Goal: Task Accomplishment & Management: Use online tool/utility

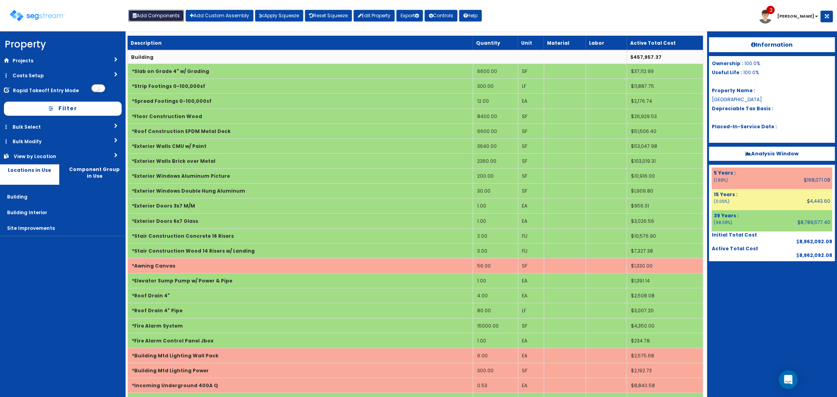
click at [149, 14] on button "Add Components" at bounding box center [156, 16] width 56 height 12
select select "39Y"
select select "default"
select select "6"
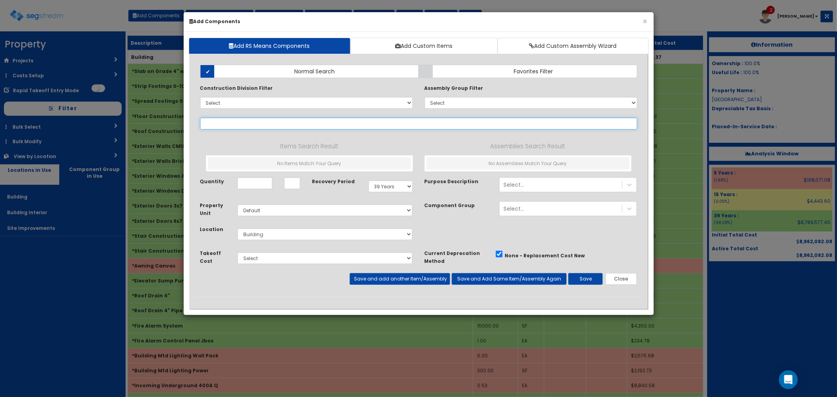
select select
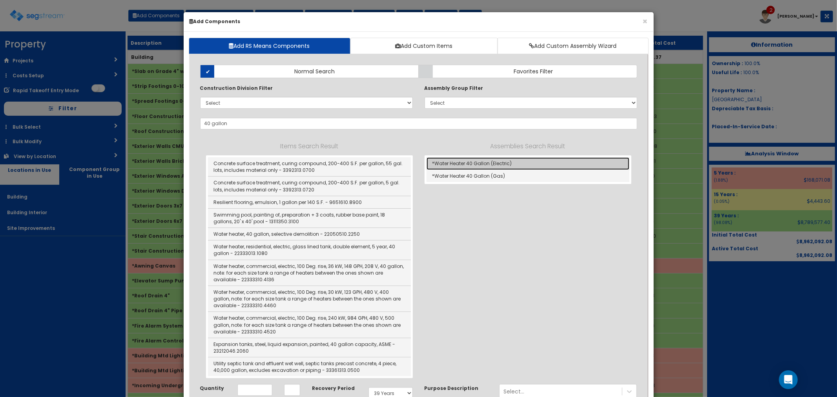
click at [468, 164] on link "*Water Heater 40 Gallon (Electric)" at bounding box center [527, 163] width 203 height 13
type input "*Water Heater 40 Gallon (Electric)"
type input "EA"
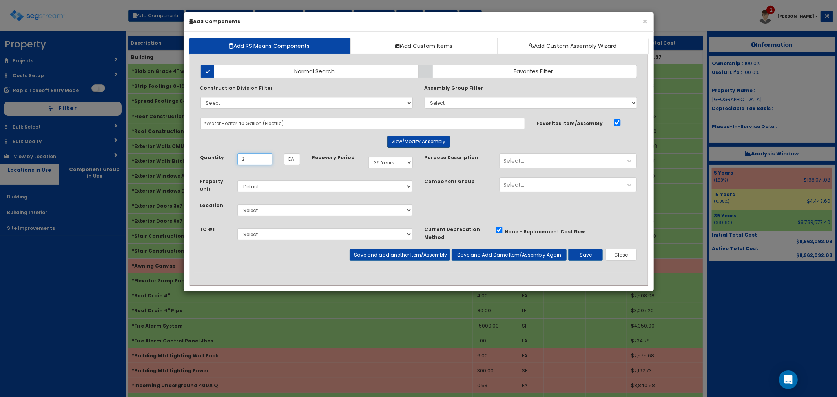
type input "2"
click at [417, 142] on button "View/Modify Assembly" at bounding box center [418, 142] width 63 height 12
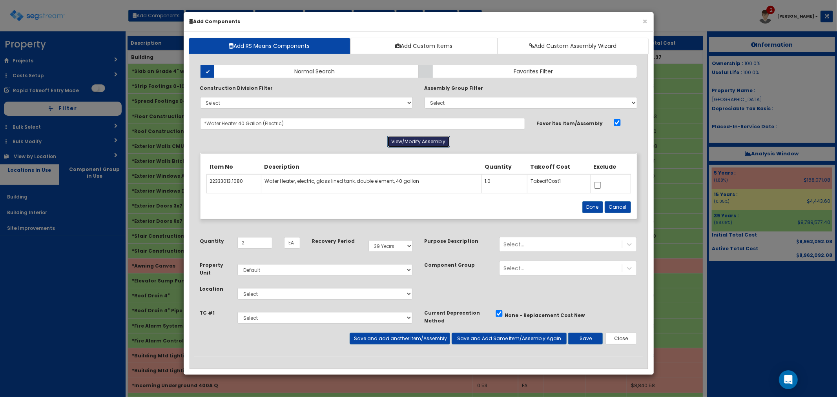
click at [417, 142] on button "View/Modify Assembly" at bounding box center [418, 142] width 63 height 12
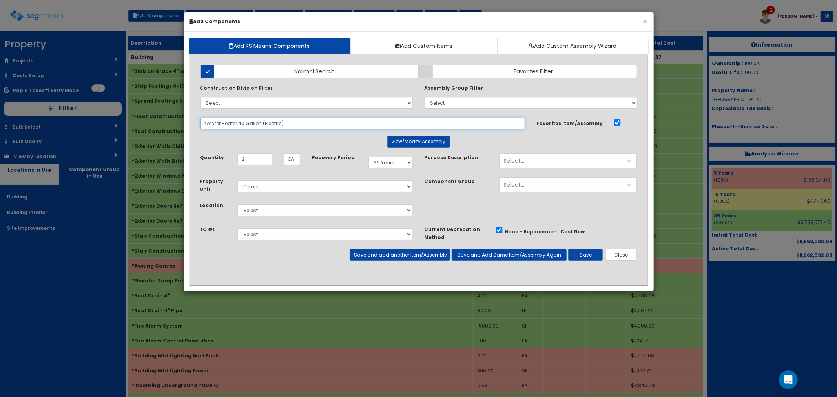
drag, startPoint x: 301, startPoint y: 119, endPoint x: 185, endPoint y: 114, distance: 116.6
click at [185, 114] on div "Add RS Means Components Add Custom Items Add Custom Assembly Wizard Add Items A…" at bounding box center [419, 161] width 470 height 259
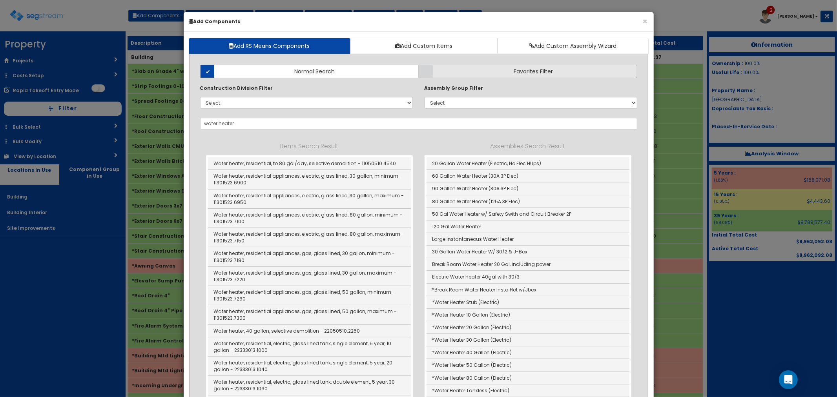
click at [463, 75] on label "Favorites Filter" at bounding box center [528, 71] width 219 height 13
click at [0, 0] on input "Favorites Filter" at bounding box center [0, 0] width 0 height 0
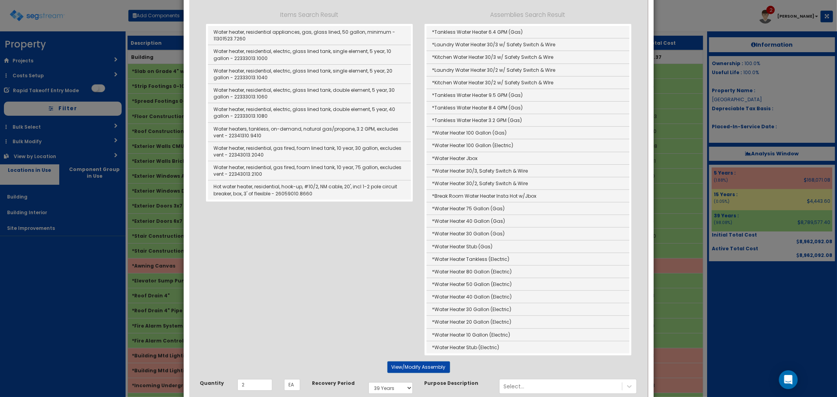
scroll to position [174, 0]
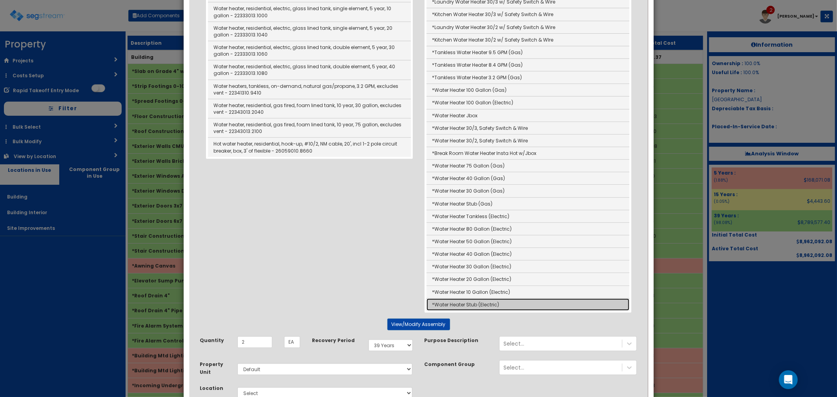
click at [490, 305] on link "*Water Heater Stub (Electric)" at bounding box center [527, 305] width 203 height 12
type input "*Water Heater Stub (Electric)"
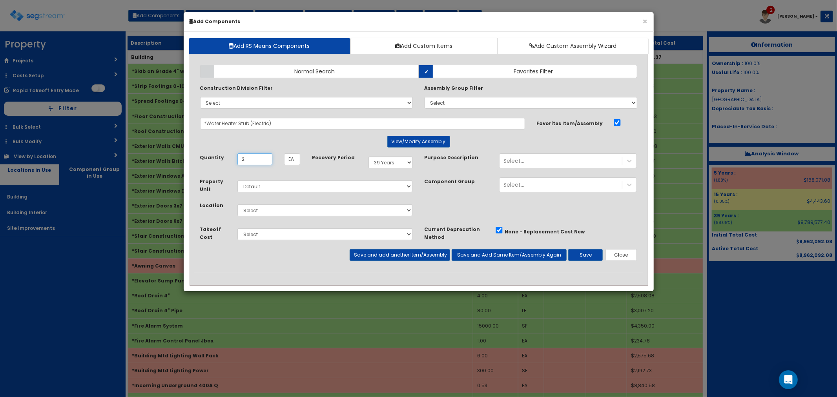
scroll to position [0, 0]
click at [261, 208] on select "Select Building Building Interior Site Improvements Add Additional Location" at bounding box center [324, 210] width 175 height 12
select select "7"
click at [237, 204] on select "Select Building Building Interior Site Improvements Add Additional Location" at bounding box center [324, 210] width 175 height 12
click at [379, 255] on button "Save and add another Item/Assembly" at bounding box center [400, 255] width 100 height 12
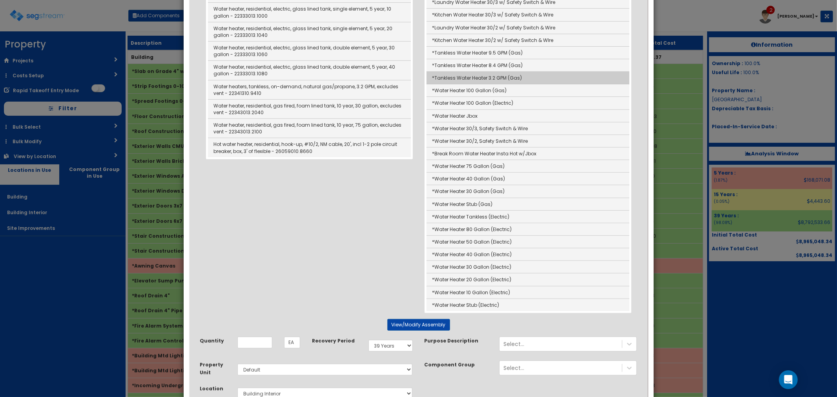
scroll to position [218, 0]
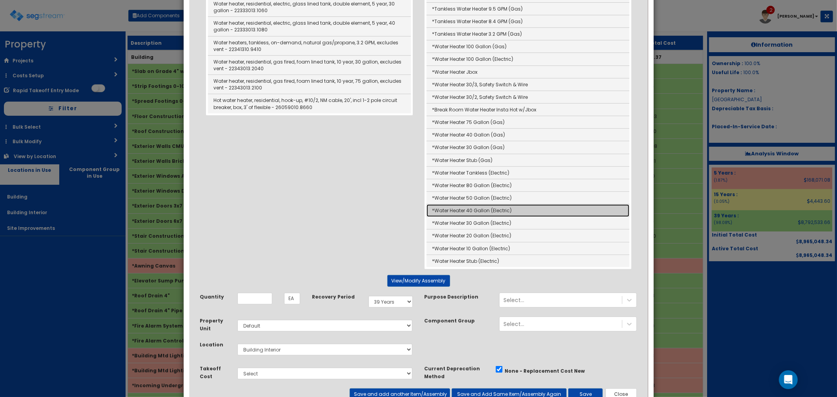
click at [454, 213] on link "*Water Heater 40 Gallon (Electric)" at bounding box center [527, 210] width 203 height 13
type input "*Water Heater 40 Gallon (Electric)"
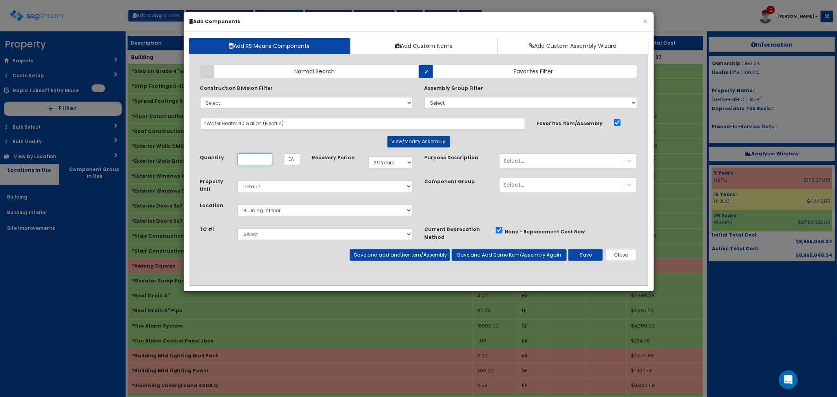
scroll to position [0, 0]
type input "2"
click at [379, 254] on button "Save and add another Item/Assembly" at bounding box center [400, 255] width 100 height 12
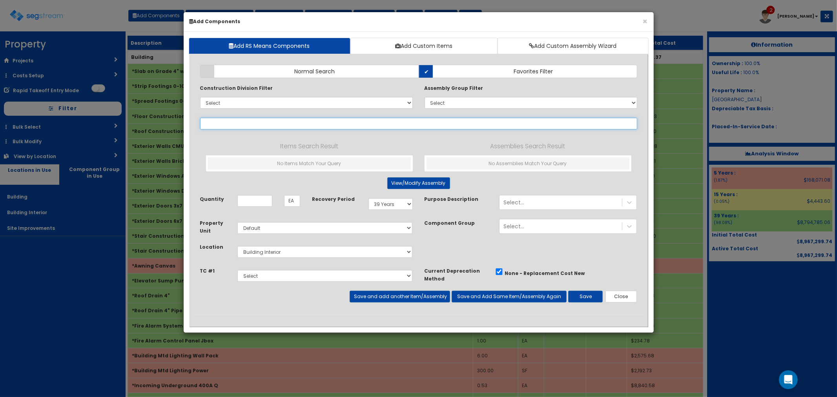
type input "a"
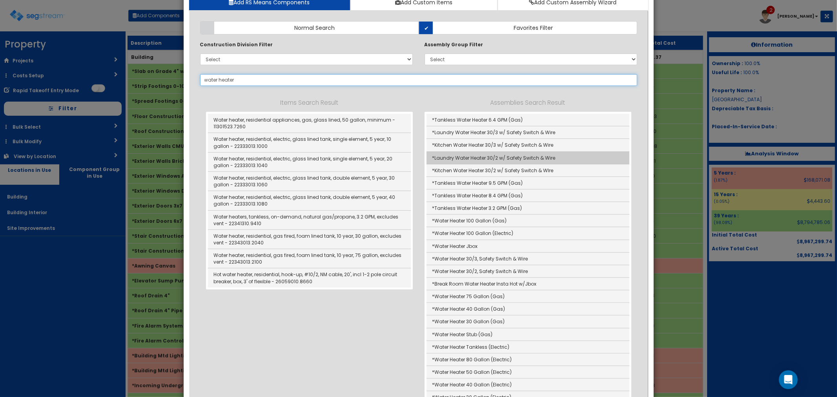
scroll to position [87, 0]
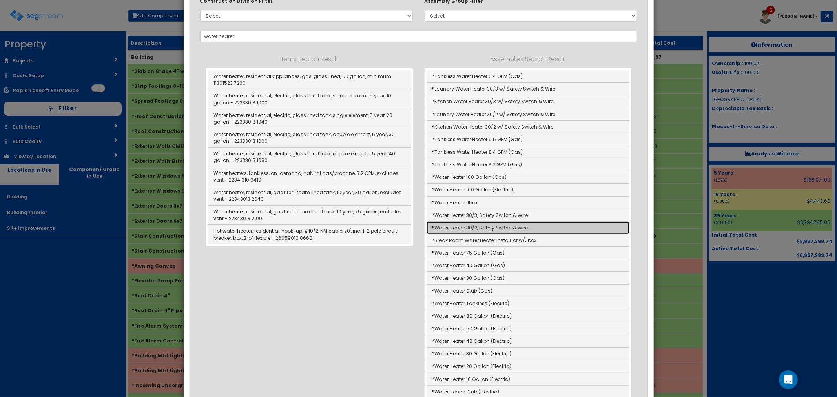
click at [491, 228] on link "*Water Heater 30/2, Safety Switch & Wire" at bounding box center [527, 228] width 203 height 13
type input "*Water Heater 30/2, Safety Switch & Wire"
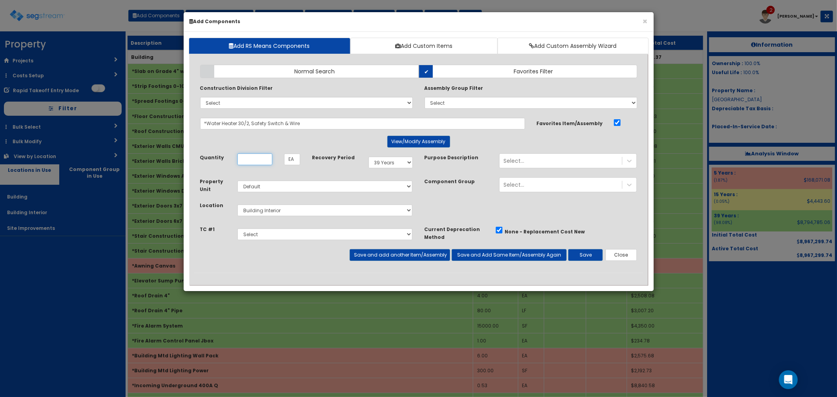
scroll to position [0, 0]
click at [425, 144] on button "View/Modify Assembly" at bounding box center [418, 142] width 63 height 12
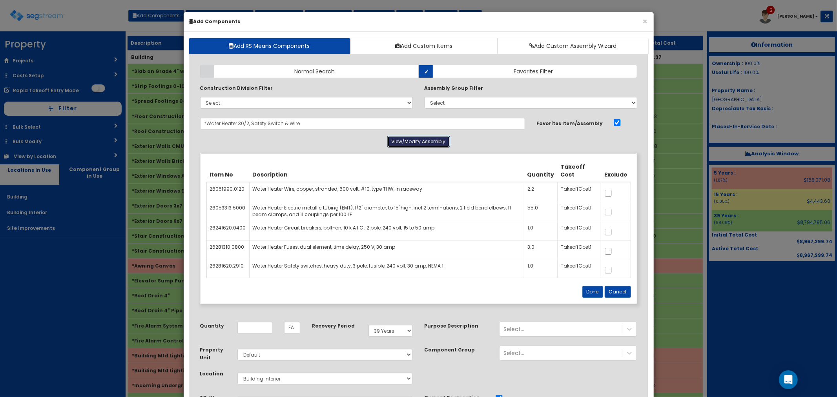
click at [425, 144] on button "View/Modify Assembly" at bounding box center [418, 142] width 63 height 12
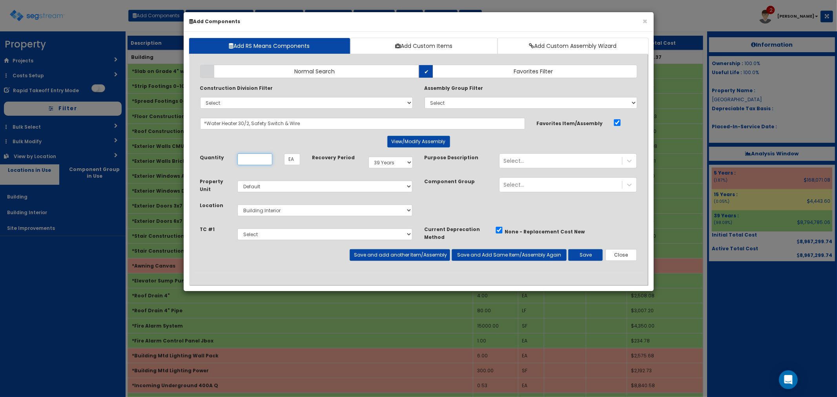
click at [252, 155] on input "Quantity" at bounding box center [254, 159] width 35 height 12
type input "2"
click at [582, 254] on button "Save" at bounding box center [585, 255] width 35 height 12
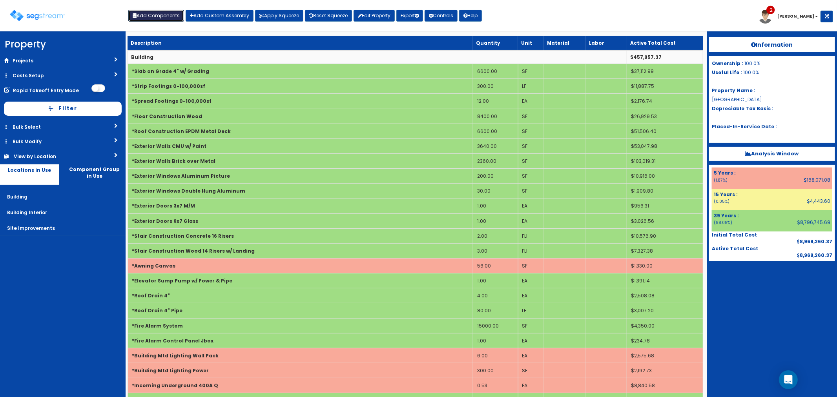
drag, startPoint x: 148, startPoint y: 13, endPoint x: 169, endPoint y: 17, distance: 21.5
click at [148, 13] on button "Add Components" at bounding box center [156, 16] width 56 height 12
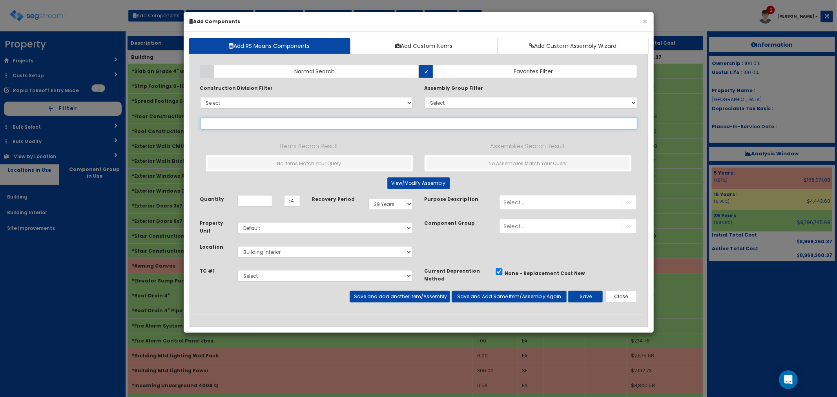
select select
click at [217, 126] on input "text" at bounding box center [418, 124] width 437 height 12
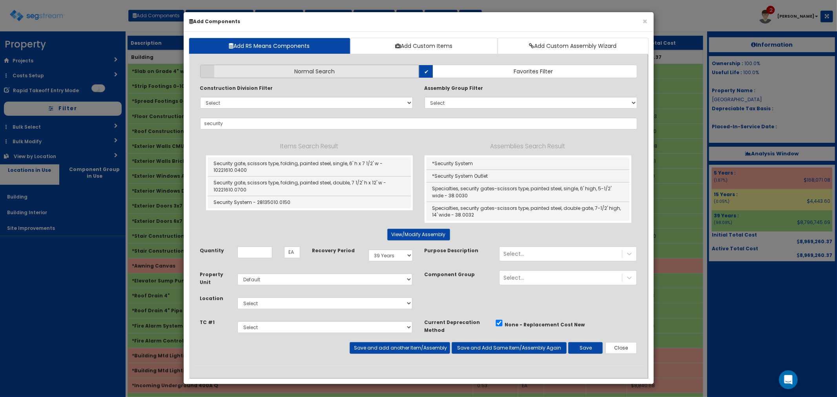
click at [328, 72] on span "Normal Search" at bounding box center [315, 71] width 40 height 8
click at [0, 0] on input "Normal Search" at bounding box center [0, 0] width 0 height 0
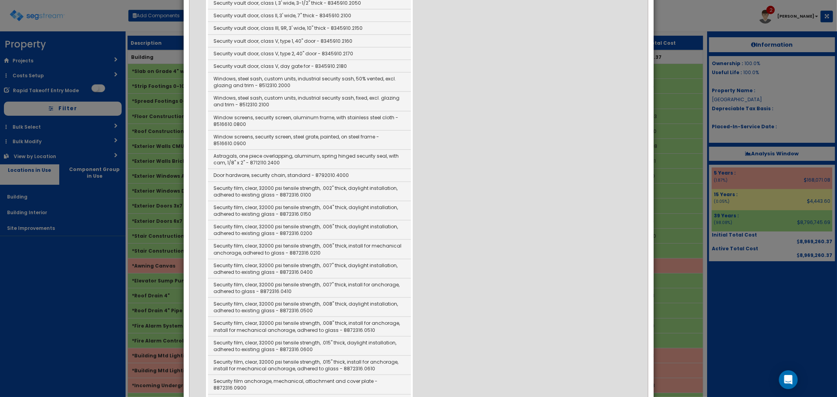
scroll to position [479, 0]
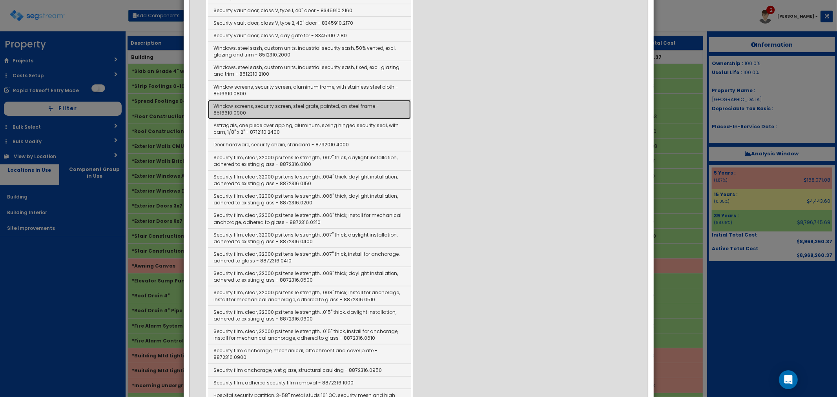
click at [291, 113] on link "Window screens, security screen, steel grate, painted, on steel frame - 8516610…" at bounding box center [309, 109] width 203 height 19
type input "Window screens, security screen, steel grate, painted, on steel frame - 8516610…"
checkbox input "false"
type input "SF"
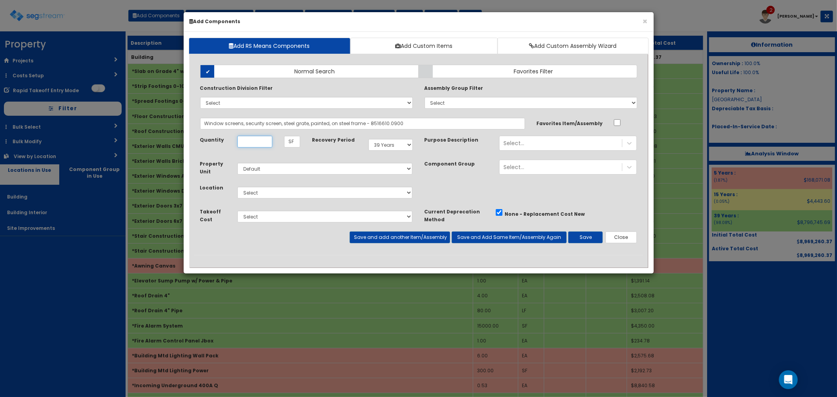
scroll to position [0, 0]
click at [386, 147] on select "Select 5 Years 7 Years 9 Years 10 Years 15 Years 15 Year QLI 15 Year QRP 15 Yea…" at bounding box center [390, 145] width 44 height 12
select select "5Y"
click at [368, 139] on select "Select 5 Years 7 Years 9 Years 10 Years 15 Years 15 Year QLI 15 Year QRP 15 Yea…" at bounding box center [390, 145] width 44 height 12
click at [246, 188] on select "Select Building Building Interior Site Improvements Add Additional Location" at bounding box center [324, 193] width 175 height 12
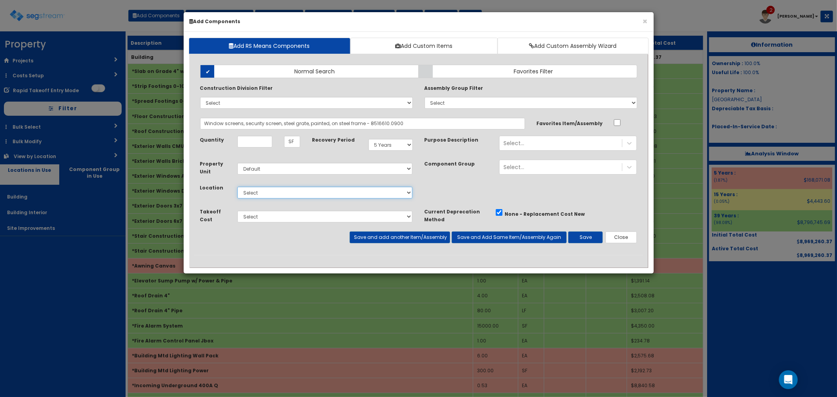
select select "6"
click at [237, 187] on select "Select Building Building Interior Site Improvements Add Additional Location" at bounding box center [324, 193] width 175 height 12
click at [256, 137] on input "Quantity" at bounding box center [254, 142] width 35 height 12
type input "4"
click at [594, 240] on button "Save" at bounding box center [585, 237] width 35 height 12
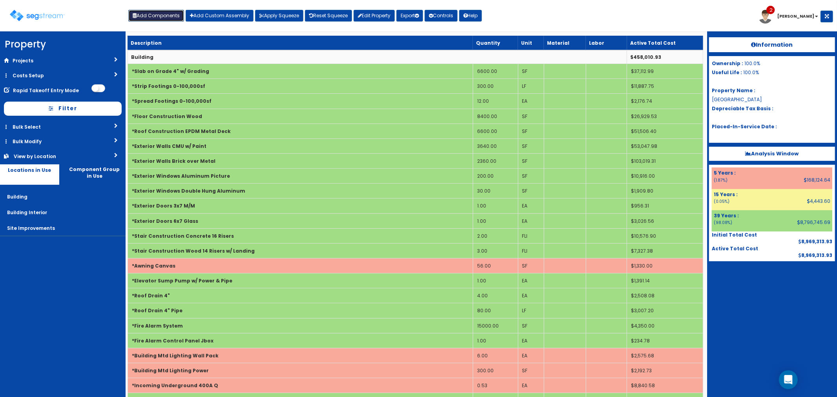
click at [159, 20] on button "Add Components" at bounding box center [156, 16] width 56 height 12
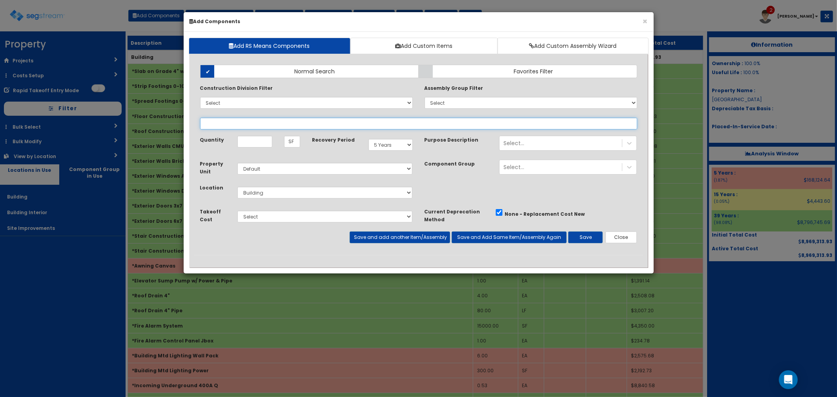
select select
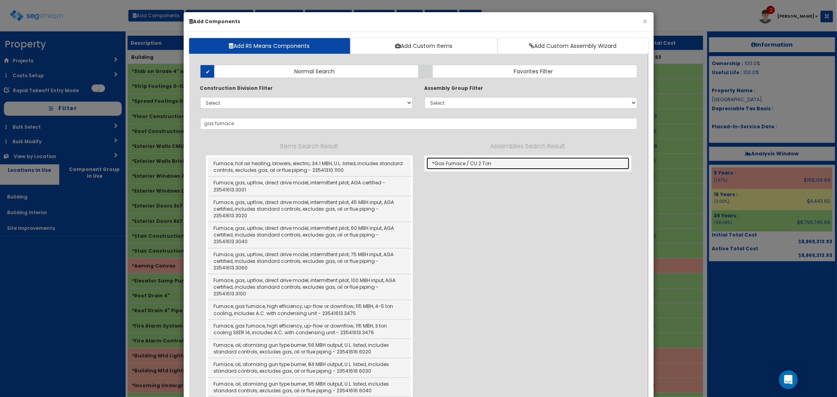
drag, startPoint x: 473, startPoint y: 164, endPoint x: 507, endPoint y: 173, distance: 34.9
click at [473, 164] on link "*Gas Furnace / CU 2 Ton" at bounding box center [527, 163] width 203 height 12
type input "*Gas Furnace / CU 2 Ton"
checkbox input "true"
type input "EA"
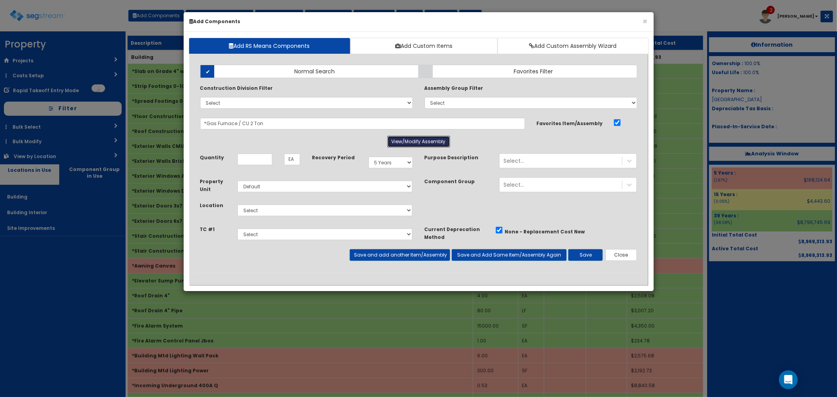
click at [409, 145] on button "View/Modify Assembly" at bounding box center [418, 142] width 63 height 12
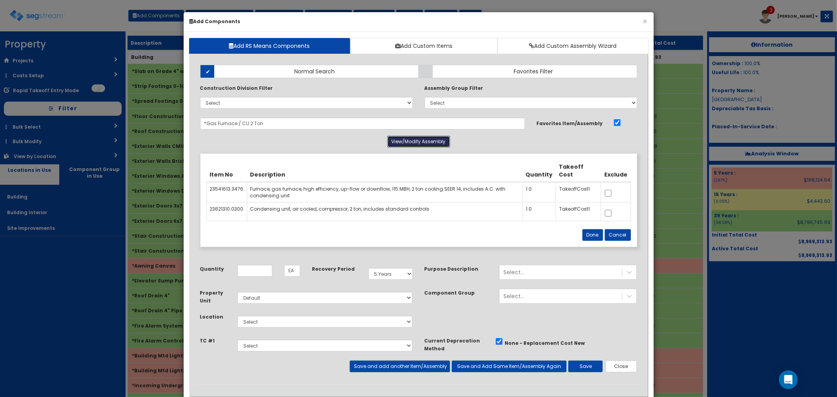
click at [409, 145] on button "View/Modify Assembly" at bounding box center [418, 142] width 63 height 12
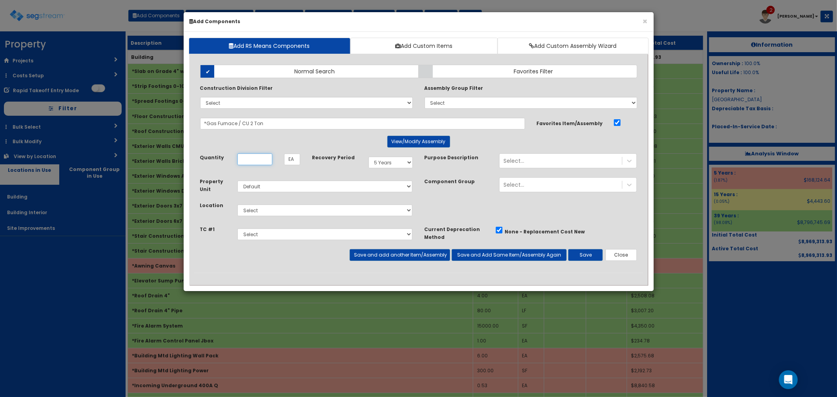
click at [263, 163] on input "Quantity" at bounding box center [254, 159] width 35 height 12
type input "4"
click at [399, 164] on select "Select 5 Years 7 Years 9 Years 10 Years 15 Years 15 Year QLI 15 Year QRP 15 Yea…" at bounding box center [390, 163] width 44 height 12
select select "39Y"
click at [368, 157] on select "Select 5 Years 7 Years 9 Years 10 Years 15 Years 15 Year QLI 15 Year QRP 15 Yea…" at bounding box center [390, 163] width 44 height 12
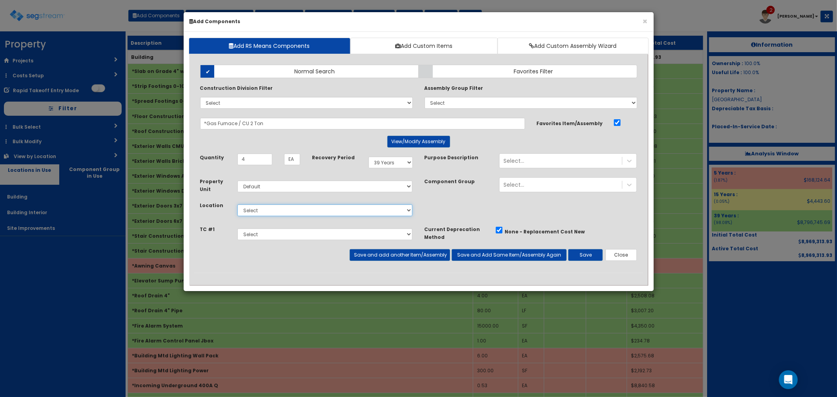
click at [252, 210] on select "Select Building Building Interior Site Improvements Add Additional Location" at bounding box center [324, 210] width 175 height 12
select select "7"
click at [237, 204] on select "Select Building Building Interior Site Improvements Add Additional Location" at bounding box center [324, 210] width 175 height 12
click at [583, 256] on button "Save" at bounding box center [585, 255] width 35 height 12
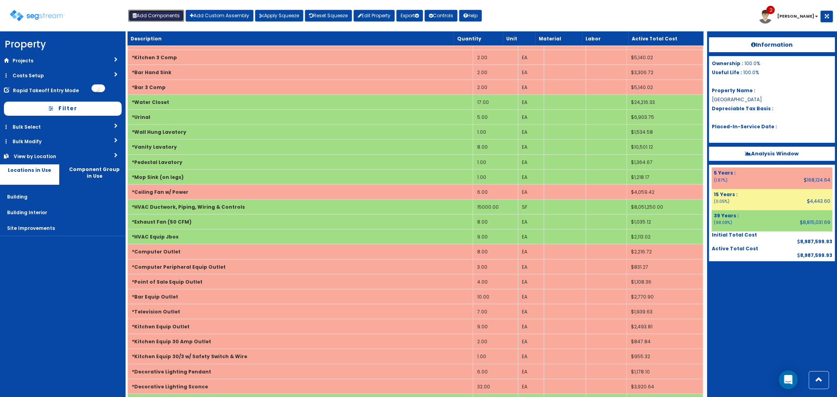
scroll to position [872, 0]
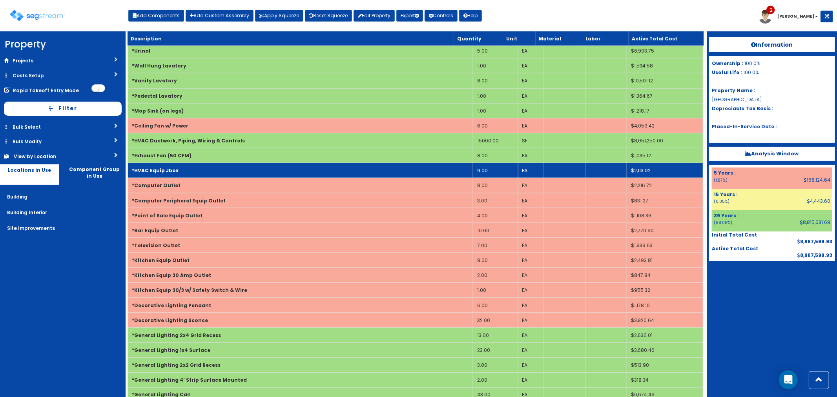
click at [493, 171] on td "9.00" at bounding box center [495, 170] width 45 height 15
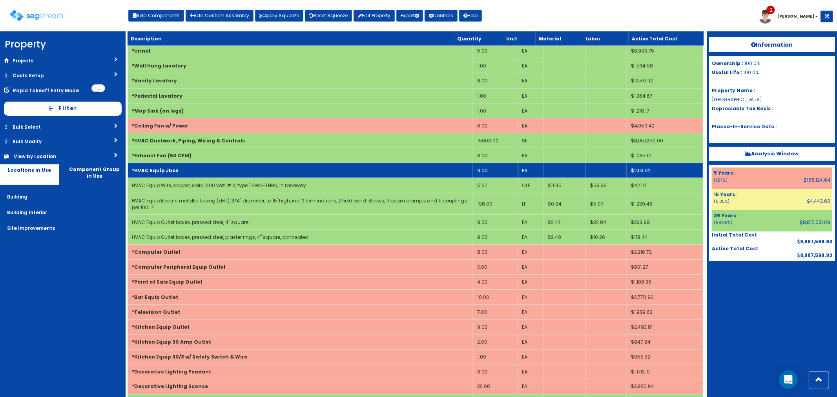
click at [489, 171] on td "9.00" at bounding box center [495, 170] width 45 height 15
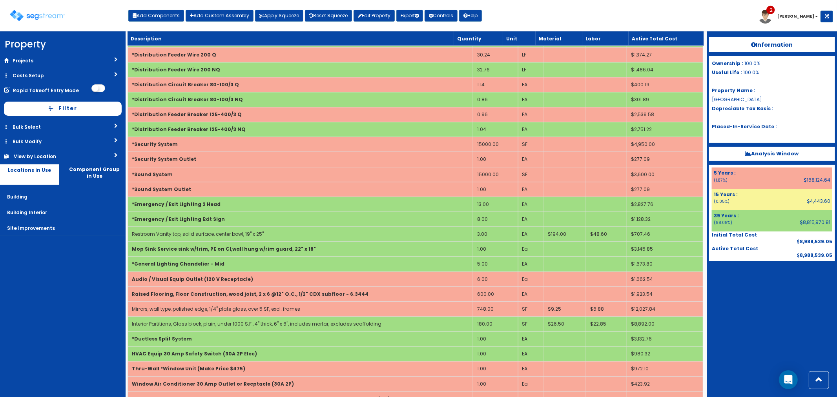
scroll to position [1482, 0]
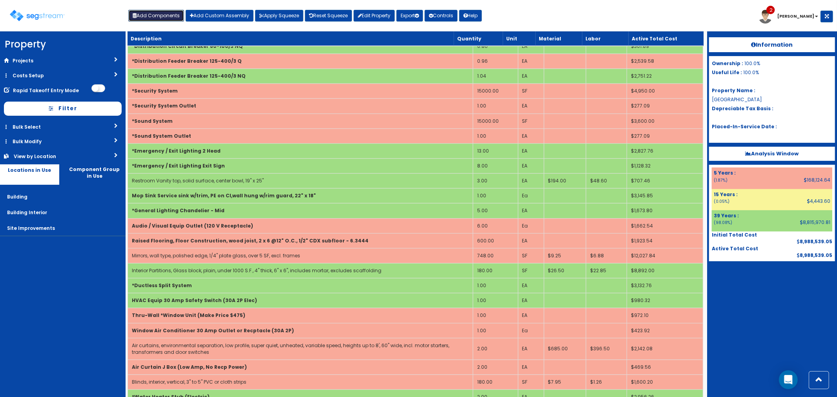
click at [159, 11] on button "Add Components" at bounding box center [156, 16] width 56 height 12
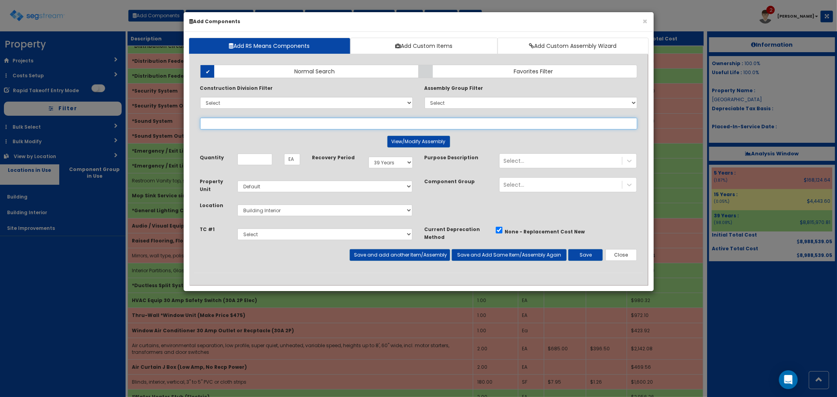
select select
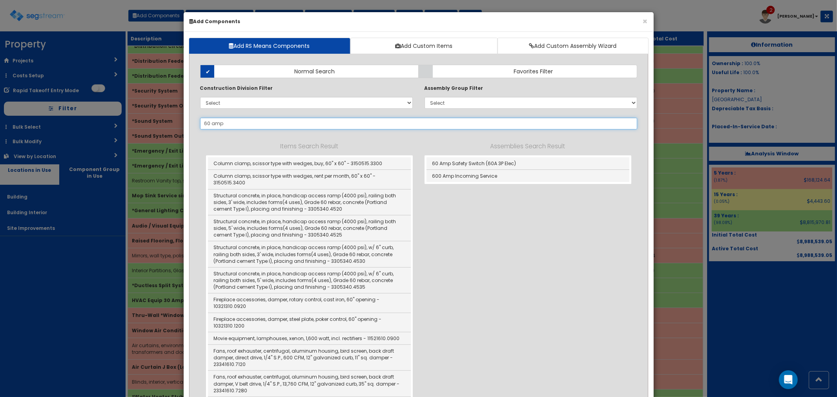
click at [226, 125] on input "60 amp" at bounding box center [418, 124] width 437 height 12
click at [470, 164] on link "60 Amp Safety Switch (60A 3P Elec)" at bounding box center [527, 163] width 203 height 13
type input "60 Amp Safety Switch (60A 3P Elec)"
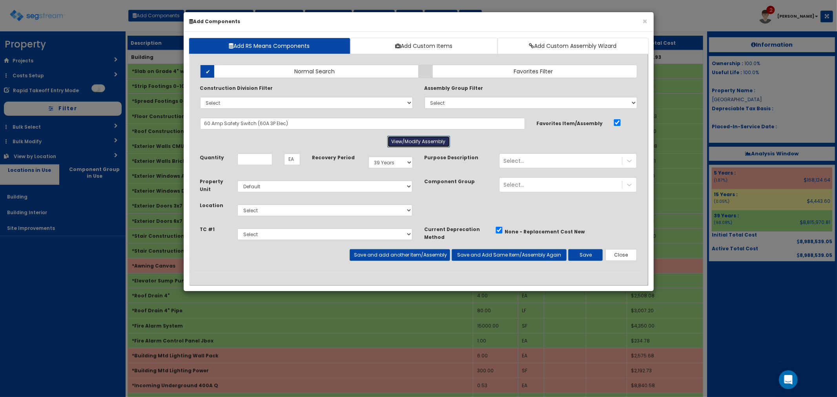
click at [407, 142] on button "View/Modify Assembly" at bounding box center [418, 142] width 63 height 12
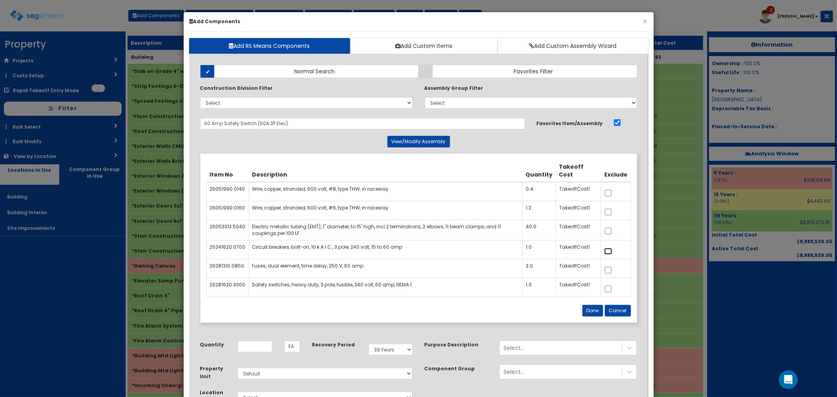
click at [610, 252] on input "checkbox" at bounding box center [608, 251] width 8 height 7
checkbox input "true"
click at [595, 314] on button "Done" at bounding box center [592, 311] width 21 height 12
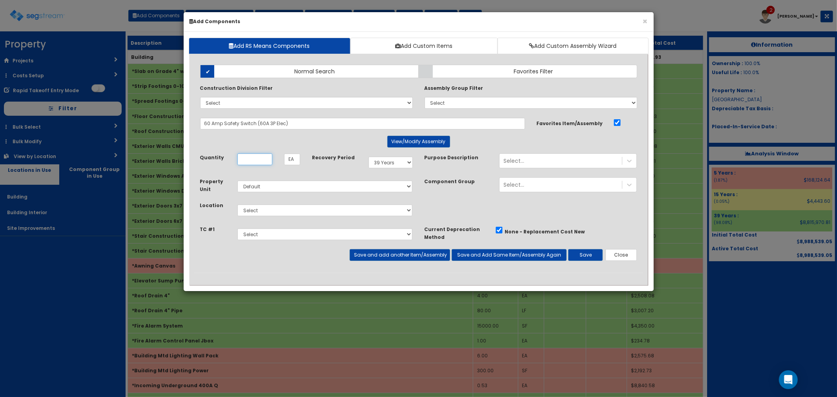
click at [257, 162] on input "Quantity" at bounding box center [254, 159] width 35 height 12
type input "4"
click at [259, 211] on select "Select Building Building Interior Site Improvements Add Additional Location" at bounding box center [324, 210] width 175 height 12
select select "7"
click at [237, 204] on select "Select Building Building Interior Site Improvements Add Additional Location" at bounding box center [324, 210] width 175 height 12
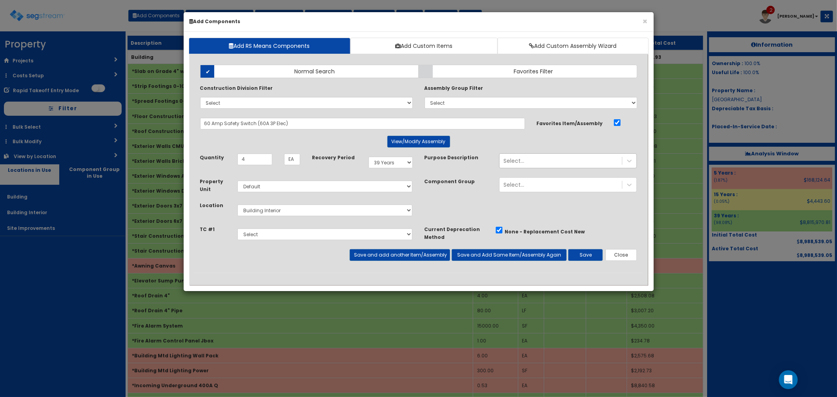
click at [532, 162] on div "Select..." at bounding box center [560, 161] width 122 height 13
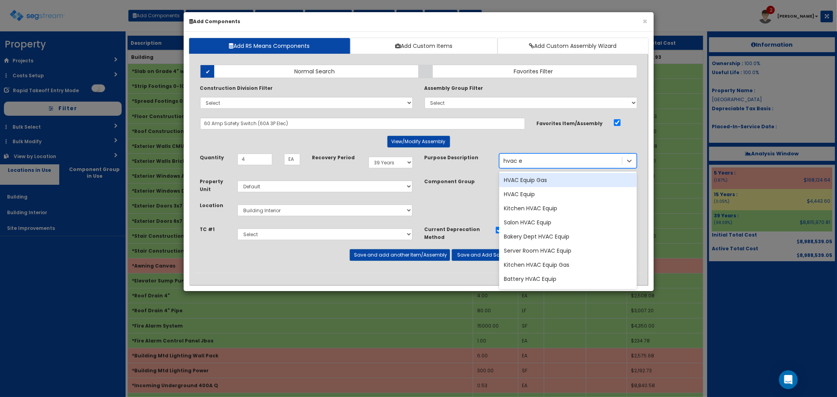
type input "hvac eq"
click at [530, 193] on div "HVAC Equip" at bounding box center [568, 194] width 138 height 14
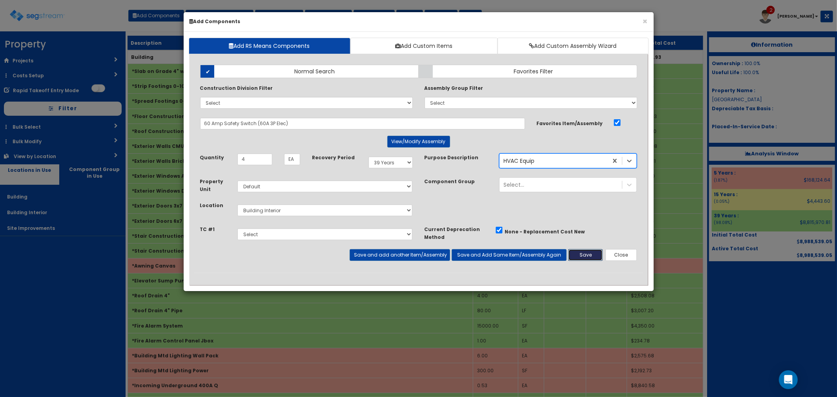
click at [583, 254] on button "Save" at bounding box center [585, 255] width 35 height 12
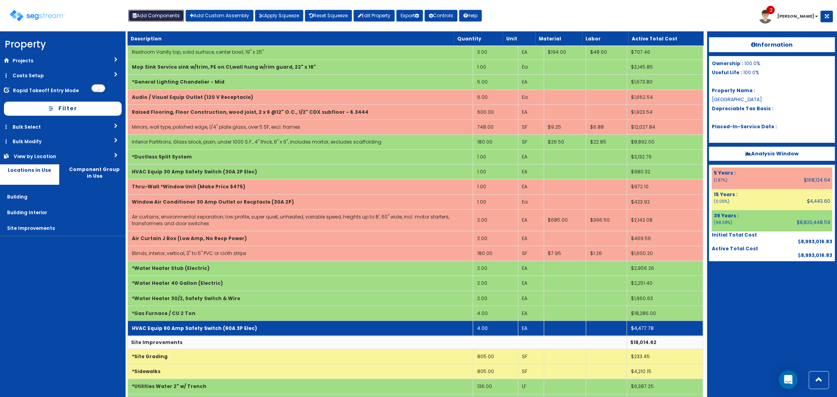
scroll to position [1657, 0]
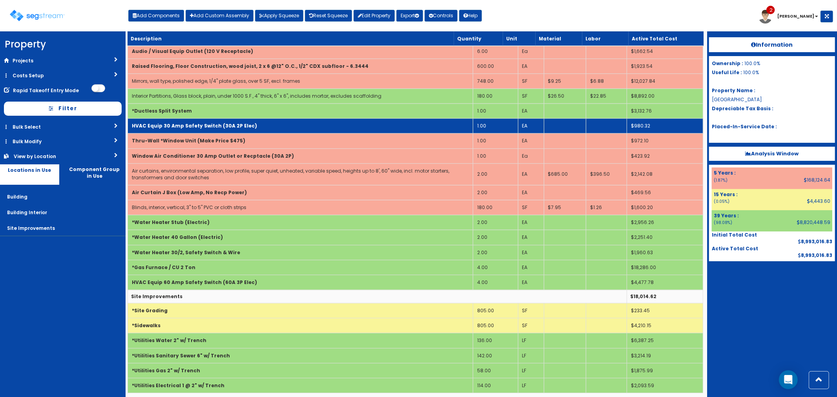
click at [279, 125] on td "HVAC Equip 30 Amp Safety Switch (30A 2P Elec)" at bounding box center [300, 125] width 345 height 15
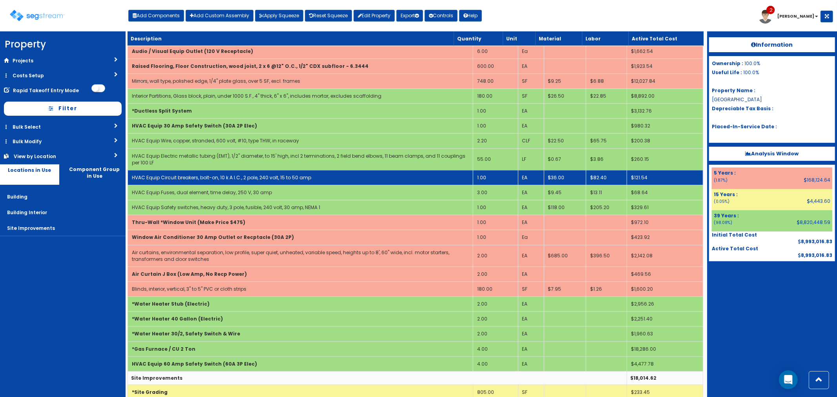
click at [488, 179] on td "1.00" at bounding box center [495, 177] width 45 height 15
click at [488, 180] on td "1.00" at bounding box center [495, 177] width 45 height 15
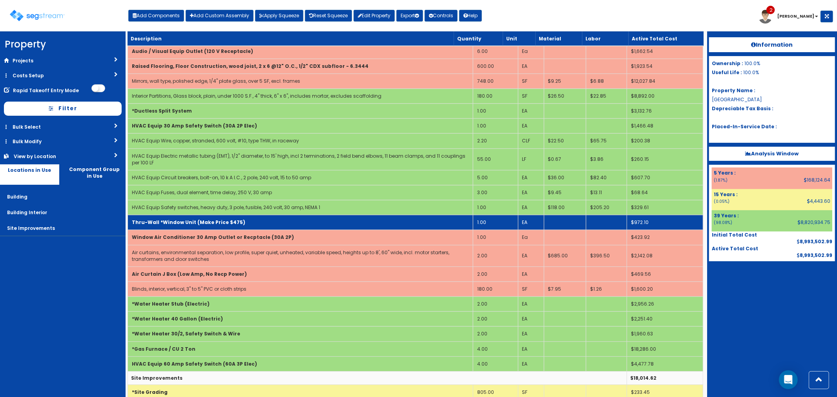
click at [361, 230] on td "Thru-Wall *Window Unit (Make Price $475)" at bounding box center [300, 222] width 345 height 15
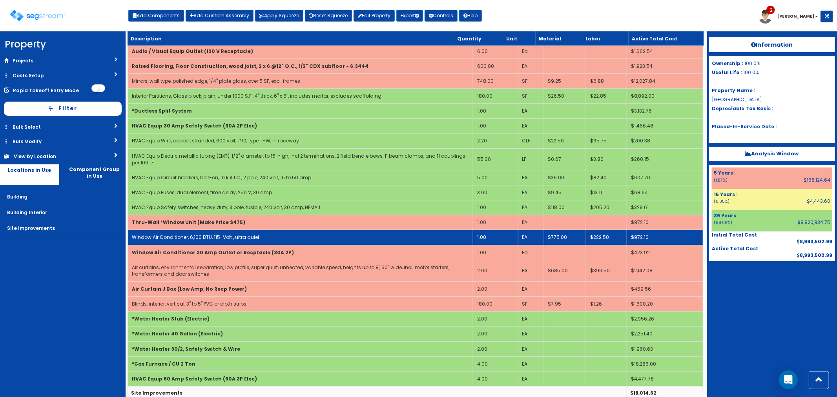
click at [352, 242] on td "Window Air Conditioner, 6,100 BTU, 115-Volt , ultra quiet" at bounding box center [300, 237] width 345 height 15
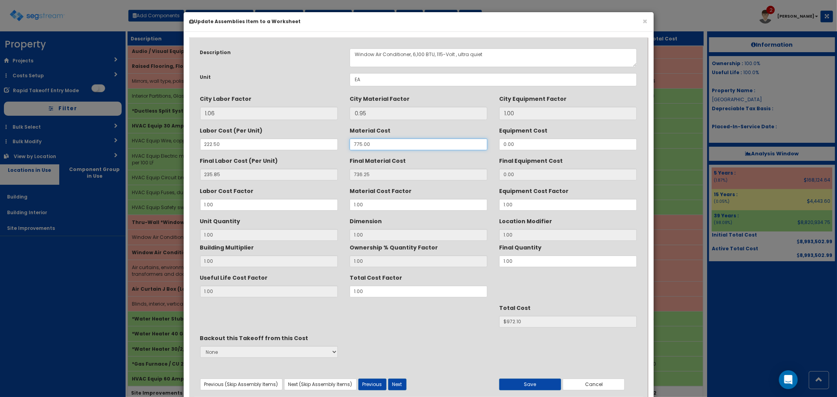
drag, startPoint x: 377, startPoint y: 146, endPoint x: 344, endPoint y: 140, distance: 33.8
click at [344, 140] on div "Material Cost 775.00" at bounding box center [418, 137] width 149 height 26
type input "4"
type input "3.80"
type input "1"
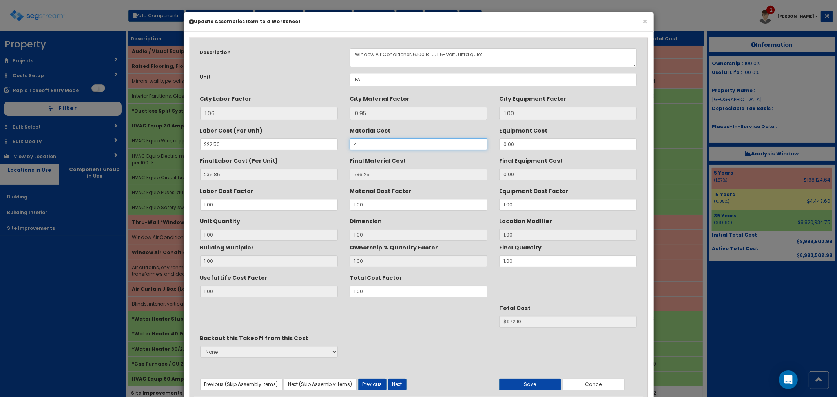
type input "$239.65"
type input "47"
type input "44.65"
type input "$280.50"
type input "475"
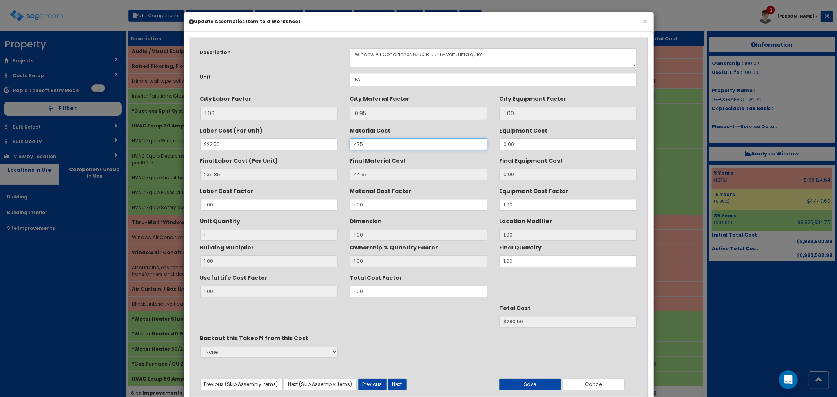
type input "451.25"
type input "$687.10"
type input "475"
drag, startPoint x: 245, startPoint y: 144, endPoint x: 197, endPoint y: 136, distance: 48.3
click at [197, 136] on div "Labor Cost (Per Unit) 222.50" at bounding box center [268, 137] width 149 height 26
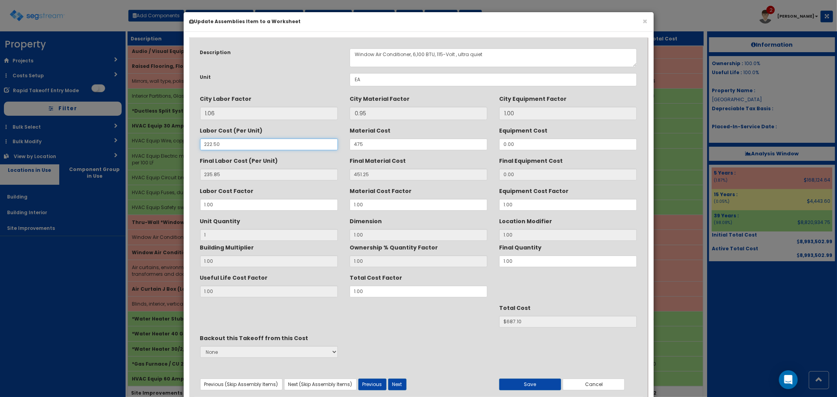
type input "0"
type input "0.00"
type input "$451.25"
type input "0"
click at [527, 382] on button "Save" at bounding box center [530, 385] width 62 height 12
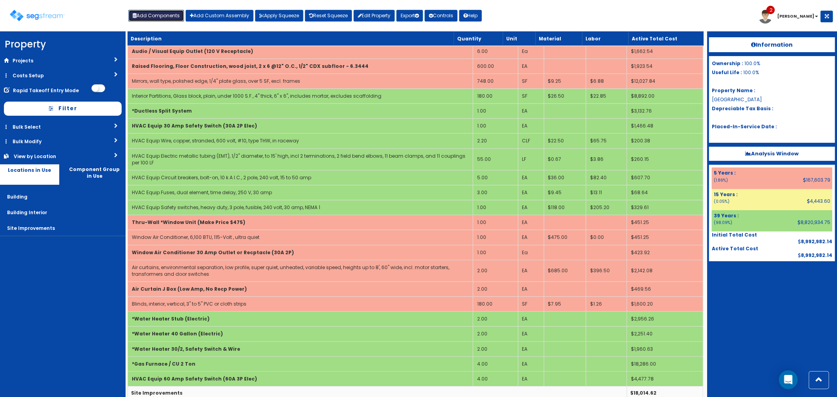
click at [169, 18] on button "Add Components" at bounding box center [156, 16] width 56 height 12
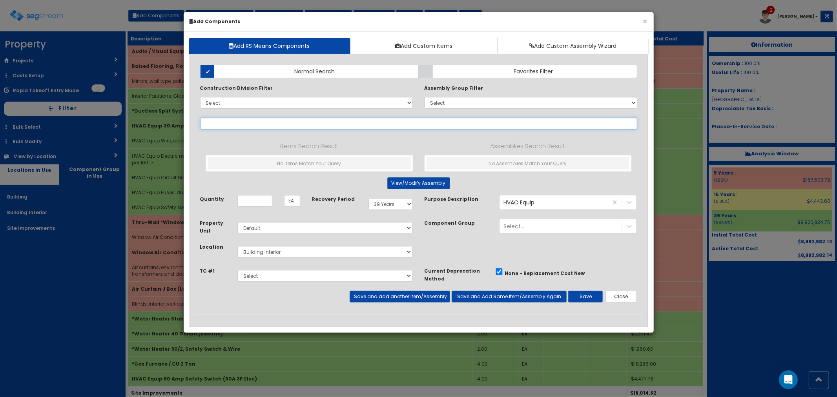
select select
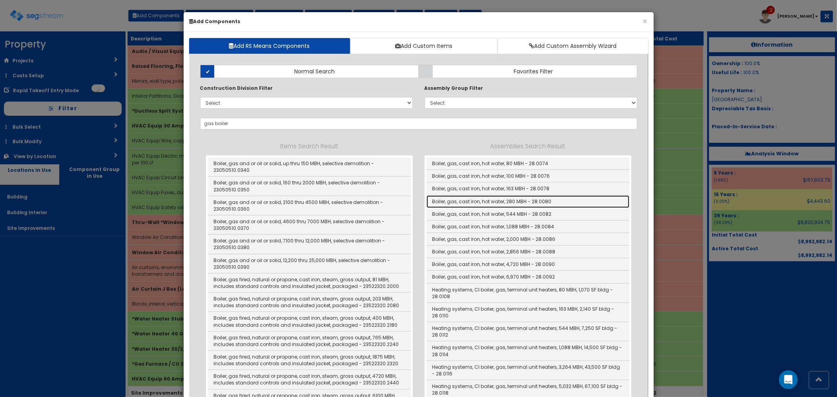
drag, startPoint x: 616, startPoint y: 202, endPoint x: 729, endPoint y: 267, distance: 130.3
click at [616, 202] on link "Boiler, gas, cast iron, hot water, 280 MBH - 28.0080" at bounding box center [527, 201] width 203 height 13
type input "Boiler, gas, cast iron, hot water, 280 MBH - 28.0080"
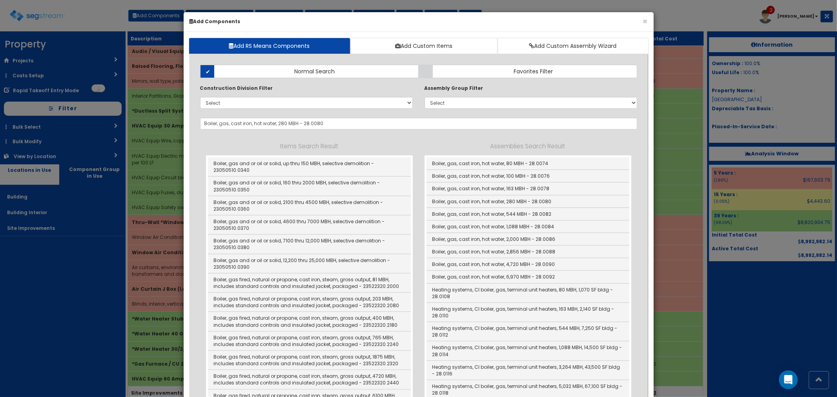
type input "Ea"
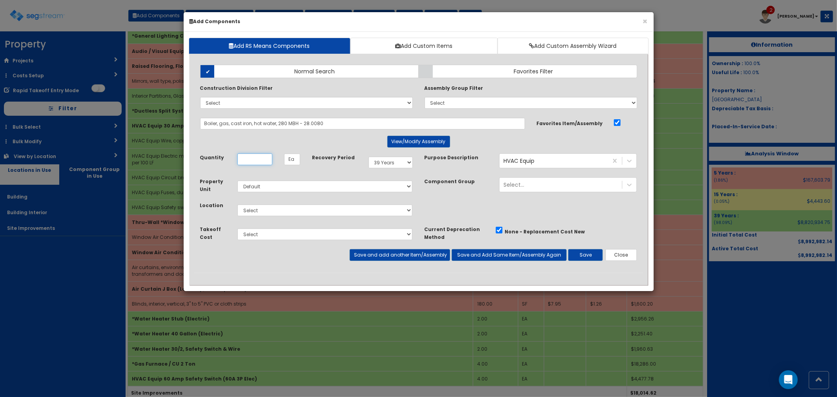
scroll to position [0, 0]
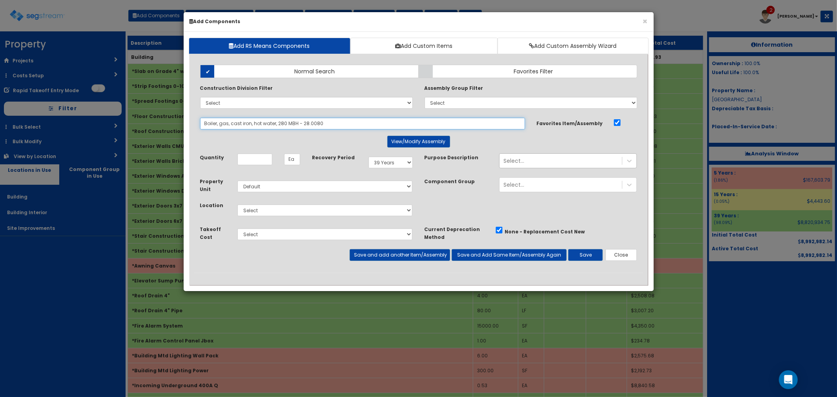
drag, startPoint x: 336, startPoint y: 122, endPoint x: 328, endPoint y: 123, distance: 8.3
click at [328, 123] on input "Boiler, gas, cast iron, hot water, 280 MBH - 28.0080" at bounding box center [362, 124] width 325 height 12
drag, startPoint x: 334, startPoint y: 122, endPoint x: 196, endPoint y: 126, distance: 137.8
click at [196, 126] on div "Boiler, gas, cast iron, hot water, 280 MBH - 28.0080 154832" at bounding box center [362, 124] width 337 height 12
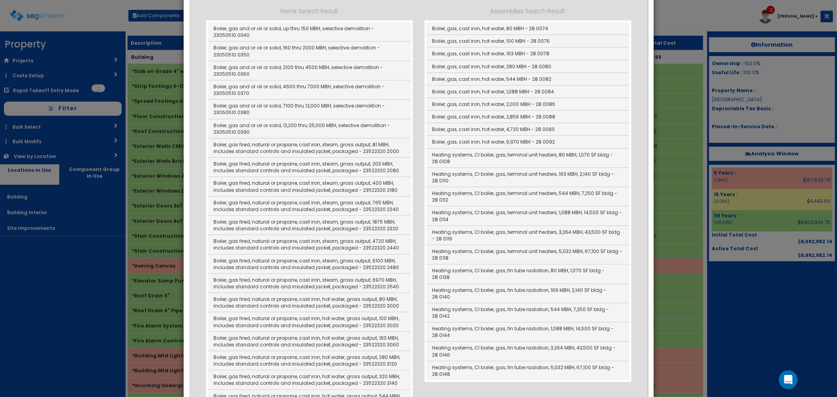
scroll to position [119, 0]
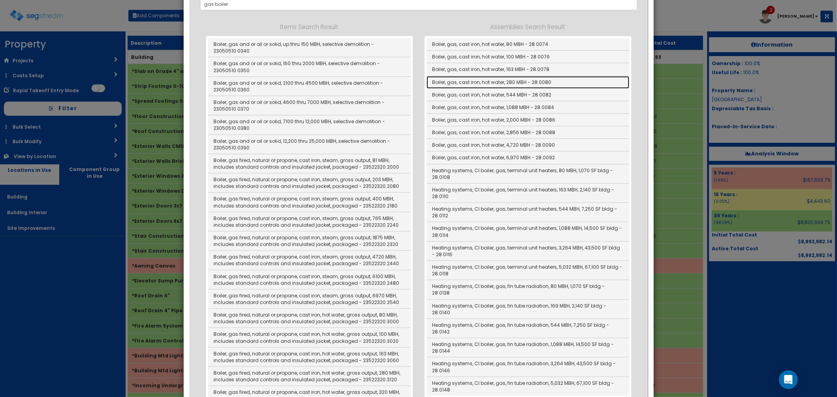
drag, startPoint x: 466, startPoint y: 81, endPoint x: 541, endPoint y: 139, distance: 95.2
click at [466, 81] on link "Boiler, gas, cast iron, hot water, 280 MBH - 28.0080" at bounding box center [527, 82] width 203 height 13
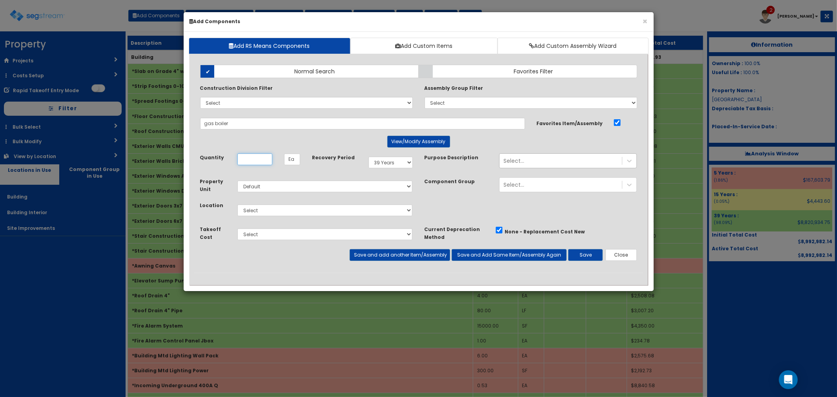
type input "Boiler, gas, cast iron, hot water, 280 MBH - 28.0080"
type input "1"
click at [295, 213] on select "Select Building Building Interior Site Improvements Add Additional Location" at bounding box center [324, 210] width 175 height 12
select select "7"
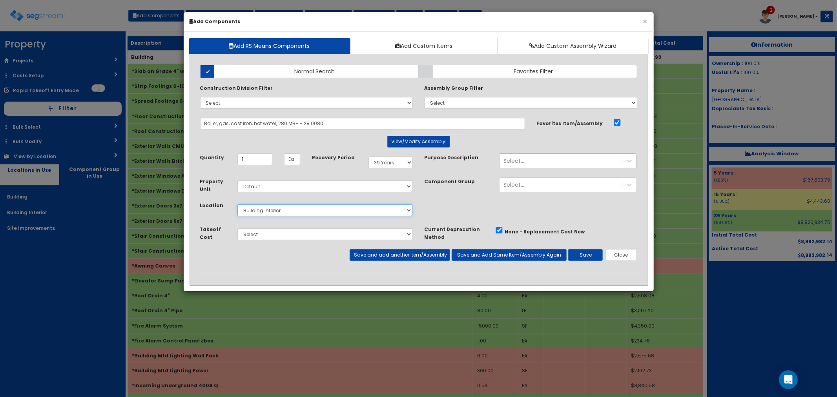
click at [237, 204] on select "Select Building Building Interior Site Improvements Add Additional Location" at bounding box center [324, 210] width 175 height 12
click at [578, 257] on button "Save" at bounding box center [585, 255] width 35 height 12
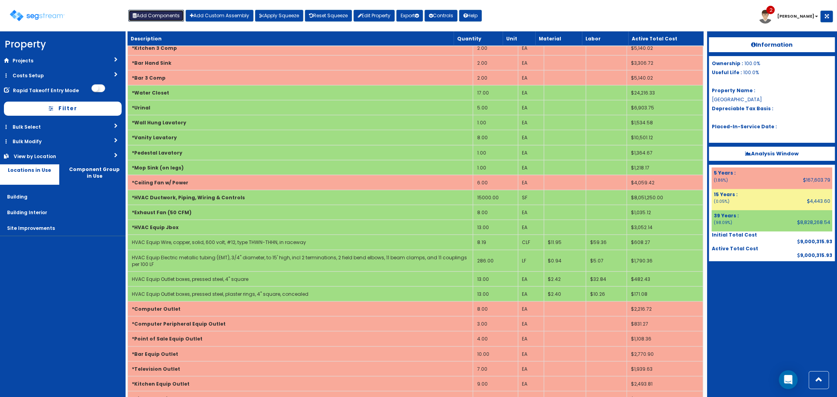
scroll to position [828, 0]
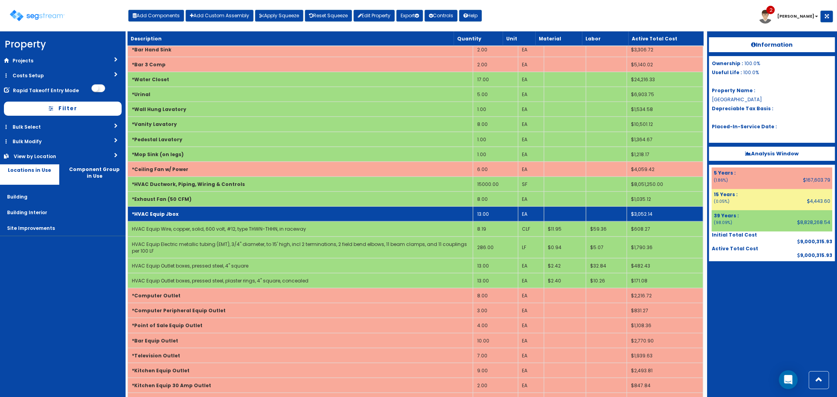
click at [488, 217] on td "13.00" at bounding box center [495, 214] width 45 height 15
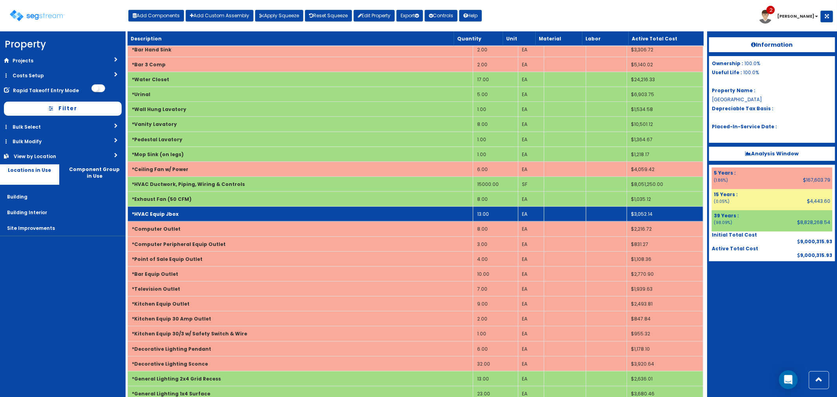
click at [489, 216] on td "13.00" at bounding box center [495, 214] width 45 height 15
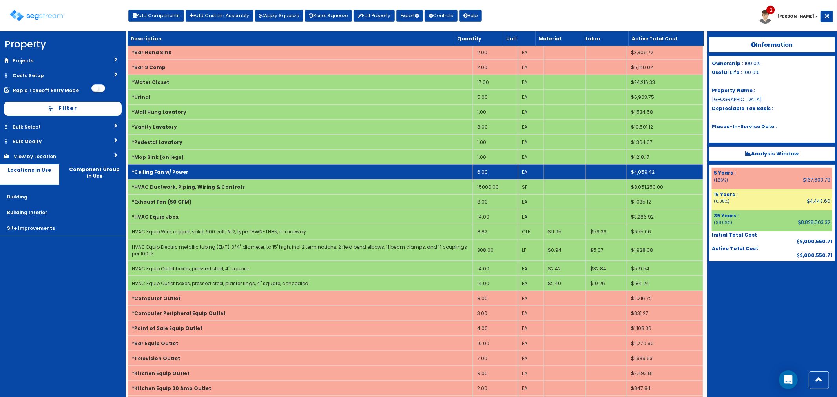
scroll to position [785, 0]
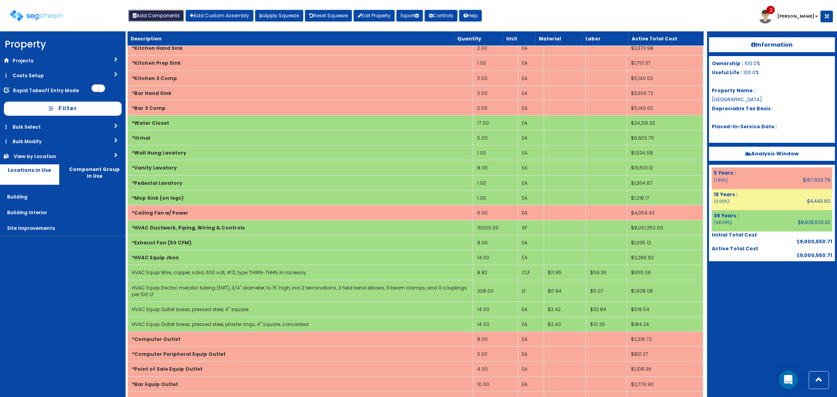
click at [167, 15] on button "Add Components" at bounding box center [156, 16] width 56 height 12
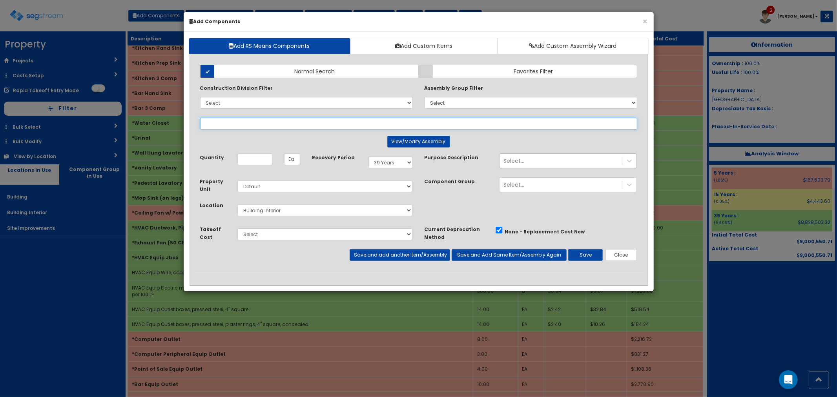
select select
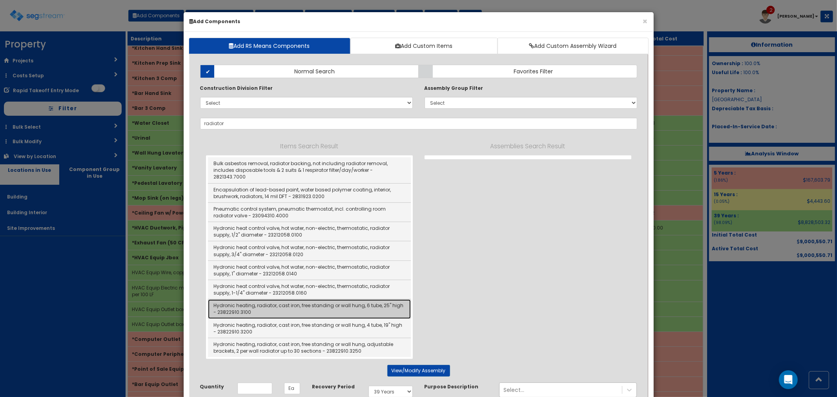
click at [316, 301] on link "Hydronic heating, radiator, cast iron, free standing or wall hung, 6 tube, 25" …" at bounding box center [309, 308] width 203 height 19
type input "Hydronic heating, radiator, cast iron, free standing or wall hung, 6 tube, 25" …"
type input "SEC"
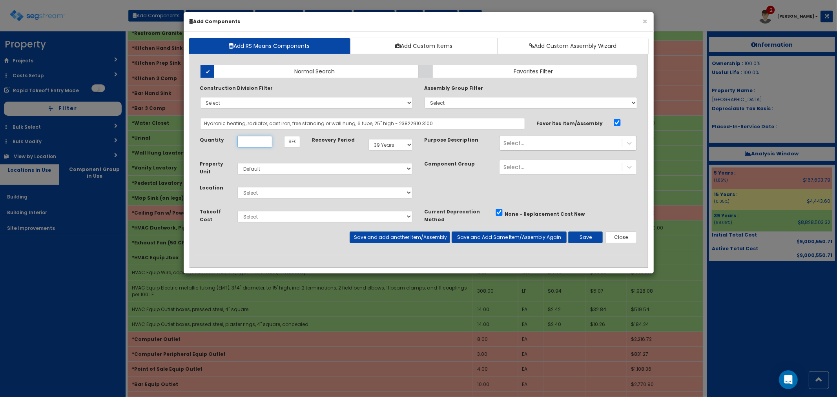
scroll to position [0, 0]
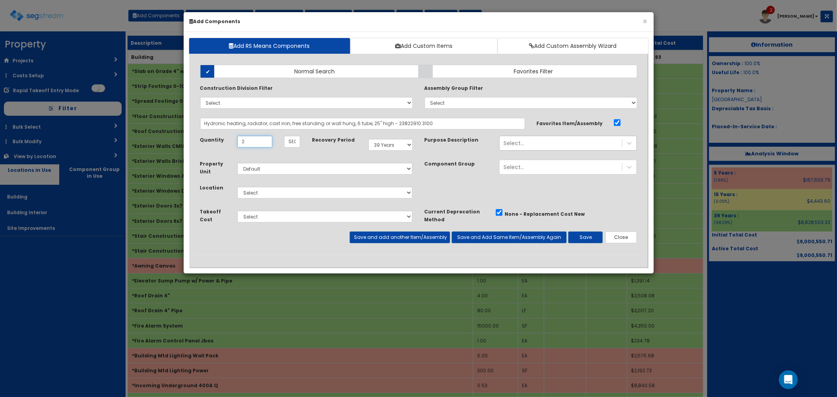
type input "2"
click at [273, 190] on select "Select Building Building Interior Site Improvements Add Additional Location" at bounding box center [324, 193] width 175 height 12
select select "7"
click at [237, 187] on select "Select Building Building Interior Site Improvements Add Additional Location" at bounding box center [324, 193] width 175 height 12
click at [577, 238] on button "Save" at bounding box center [585, 237] width 35 height 12
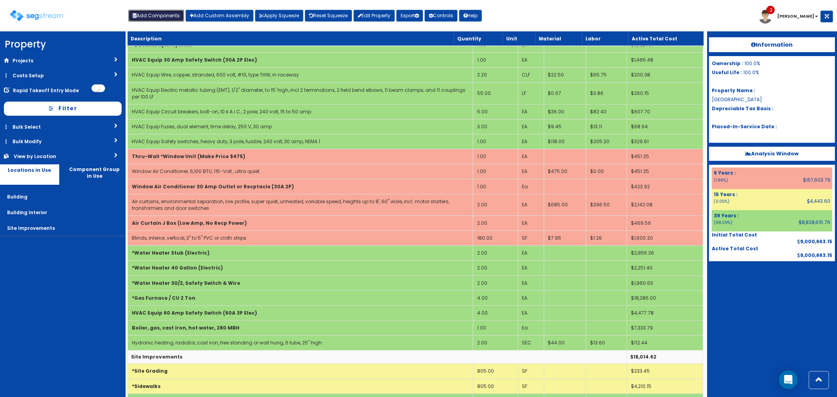
scroll to position [1744, 0]
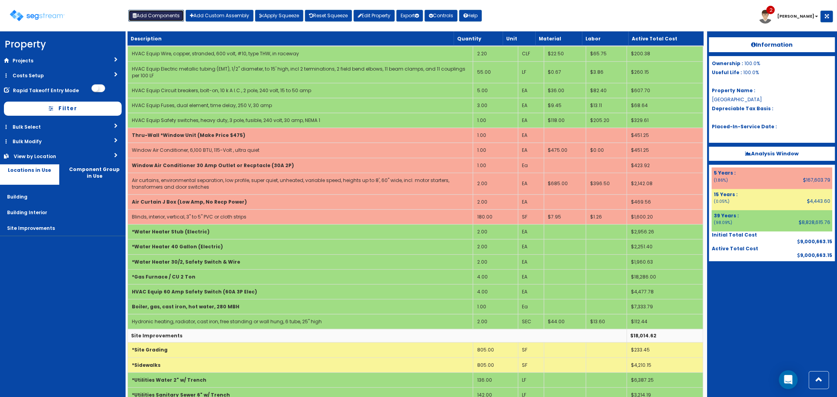
click at [164, 12] on button "Add Components" at bounding box center [156, 16] width 56 height 12
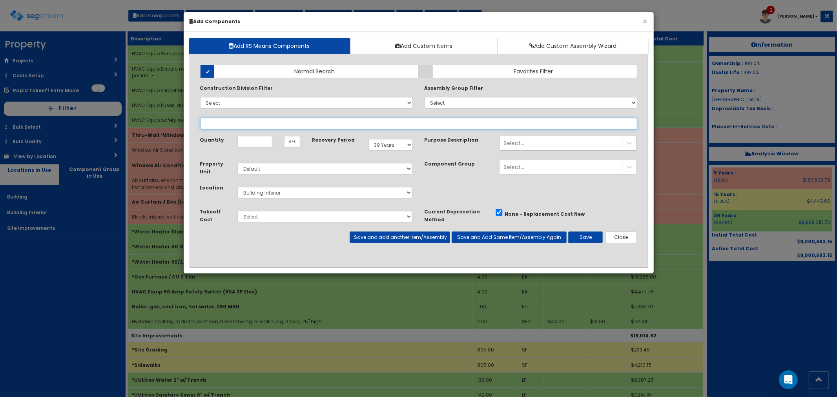
select select
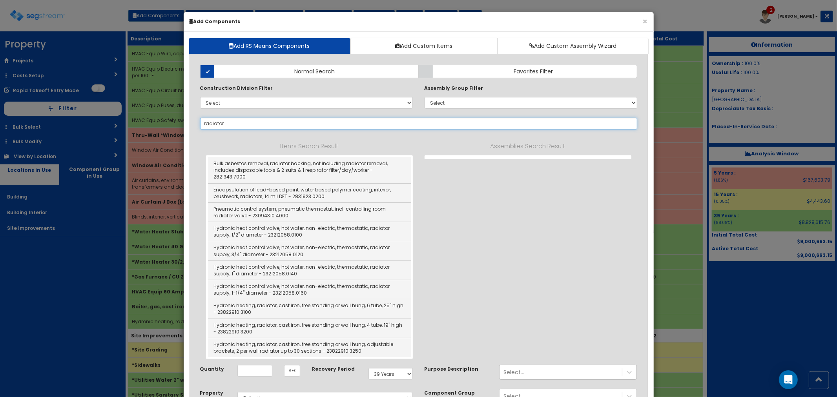
type input "radiator"
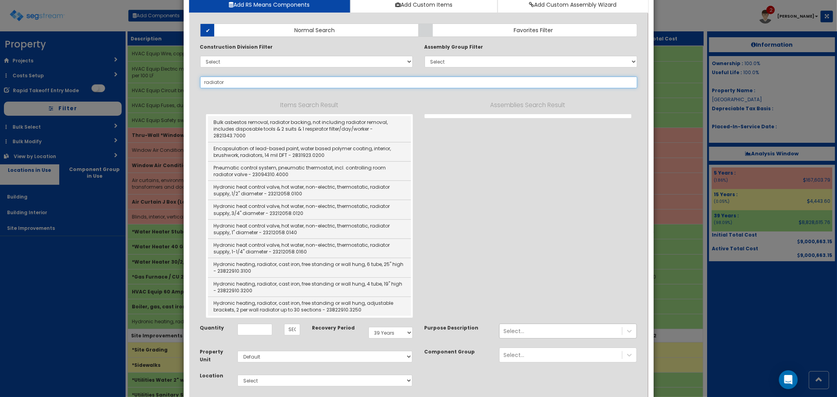
scroll to position [111, 0]
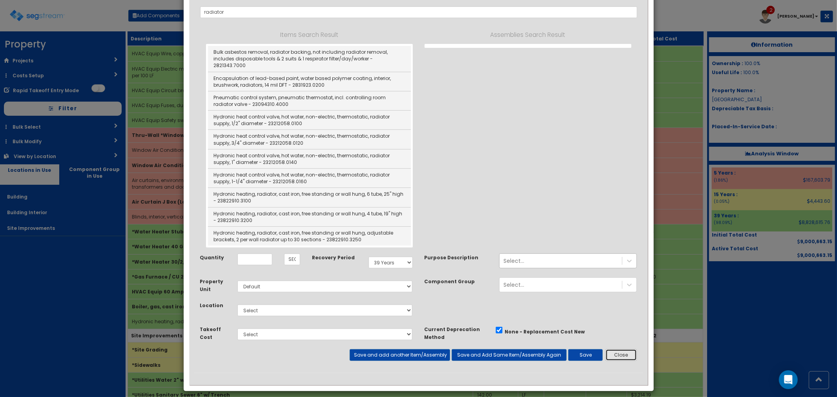
click at [625, 352] on button "Close" at bounding box center [621, 355] width 32 height 12
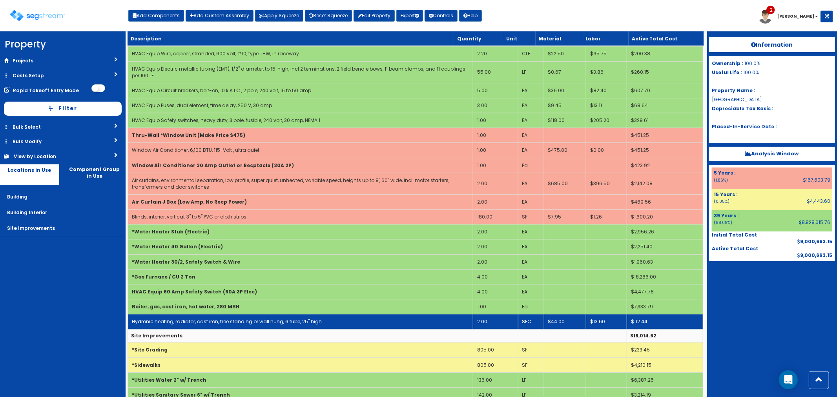
click at [492, 323] on td "2.00" at bounding box center [495, 321] width 45 height 15
click at [489, 324] on td "2.00" at bounding box center [495, 321] width 45 height 15
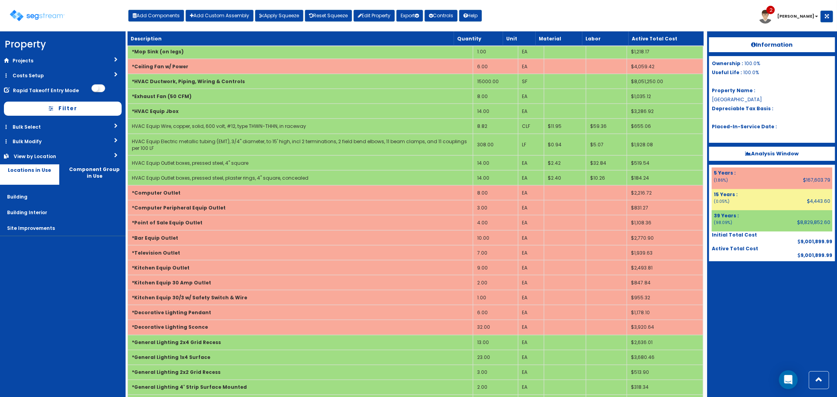
scroll to position [915, 0]
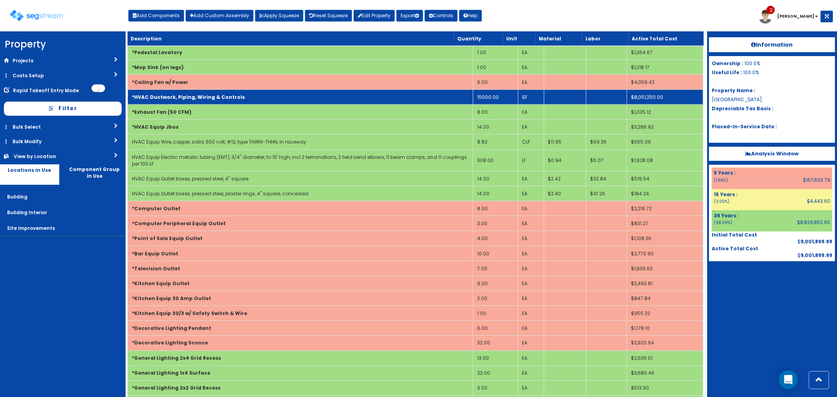
click at [338, 99] on td "*HVAC Ductwork, Piping, Wiring & Controls" at bounding box center [300, 97] width 345 height 15
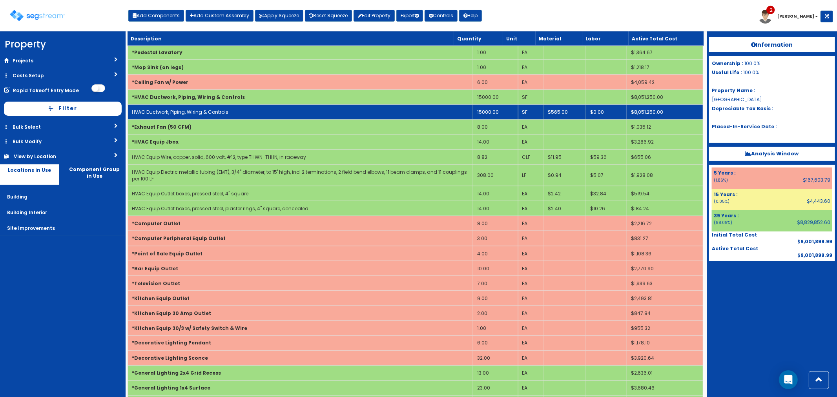
click at [333, 113] on td "HVAC Ductwork, Piping, Wiring & Controls" at bounding box center [300, 112] width 345 height 15
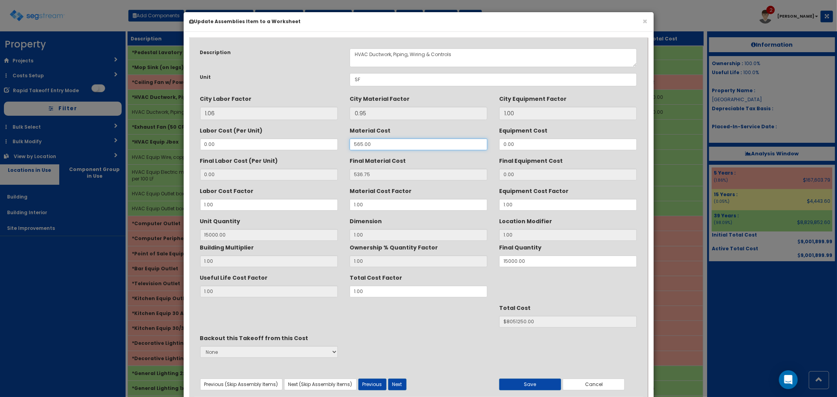
drag, startPoint x: 381, startPoint y: 141, endPoint x: 344, endPoint y: 141, distance: 36.9
click at [344, 141] on div "Material Cost 565.00" at bounding box center [418, 137] width 149 height 26
type input "5"
type input "4.75"
type input "15000"
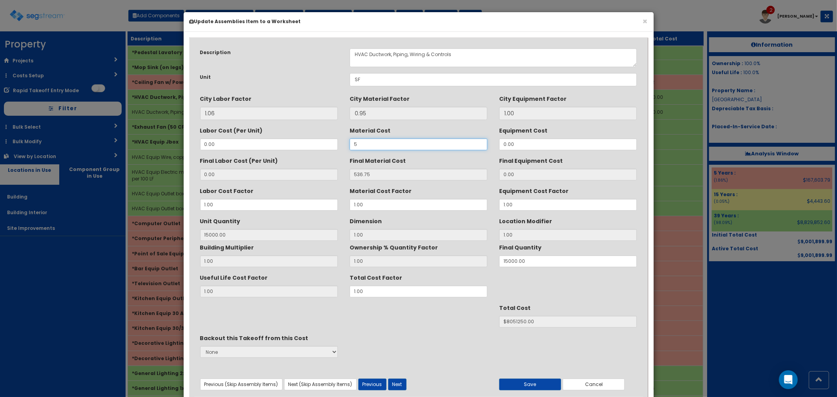
type input "$71250.00"
type input "5.6"
type input "5.32"
type input "$79800.00"
type input "5.65"
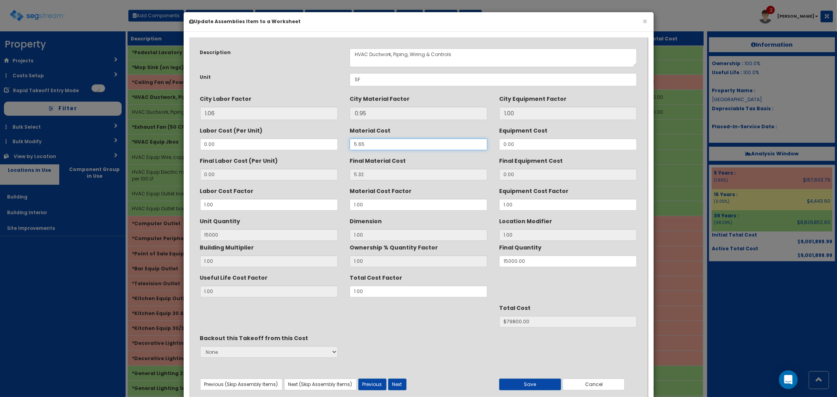
type input "5.37"
type input "$80550.00"
type input "5.65"
click at [526, 385] on button "Save" at bounding box center [530, 385] width 62 height 12
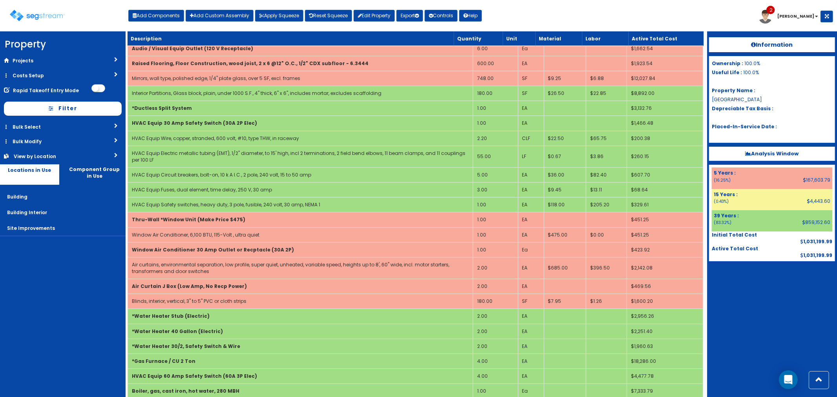
scroll to position [1807, 0]
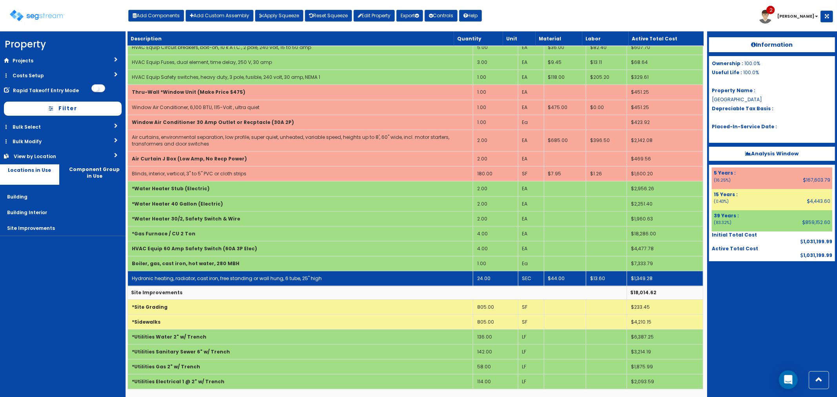
click at [453, 275] on td "Hydronic heating, radiator, cast iron, free standing or wall hung, 6 tube, 25" …" at bounding box center [300, 278] width 345 height 15
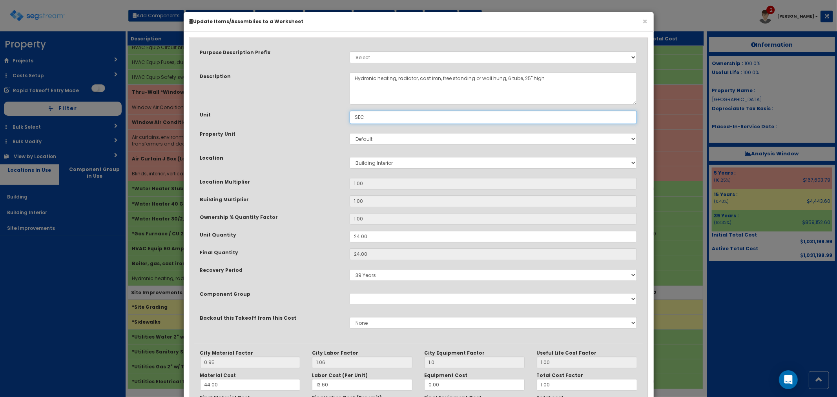
click at [401, 118] on input "SEC" at bounding box center [494, 117] width 288 height 13
drag, startPoint x: 373, startPoint y: 118, endPoint x: 343, endPoint y: 114, distance: 30.9
click at [343, 114] on div "Unit SEC" at bounding box center [418, 117] width 449 height 13
type input "EA"
drag, startPoint x: 376, startPoint y: 233, endPoint x: 345, endPoint y: 232, distance: 30.6
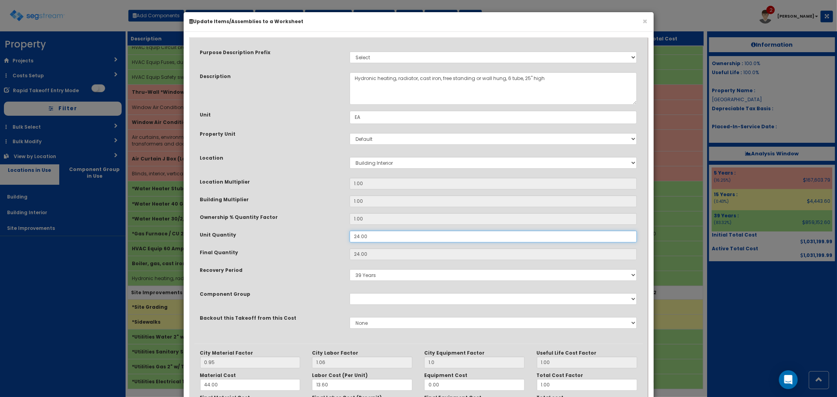
click at [345, 232] on div "24.00" at bounding box center [493, 237] width 299 height 12
type input "2"
type input "$112.44"
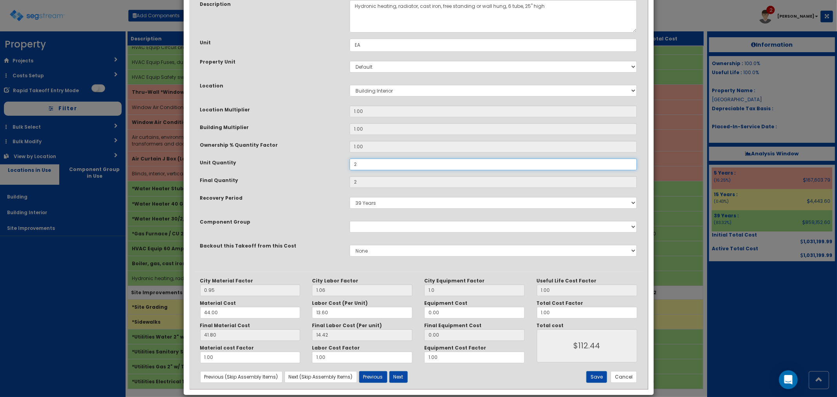
scroll to position [82, 0]
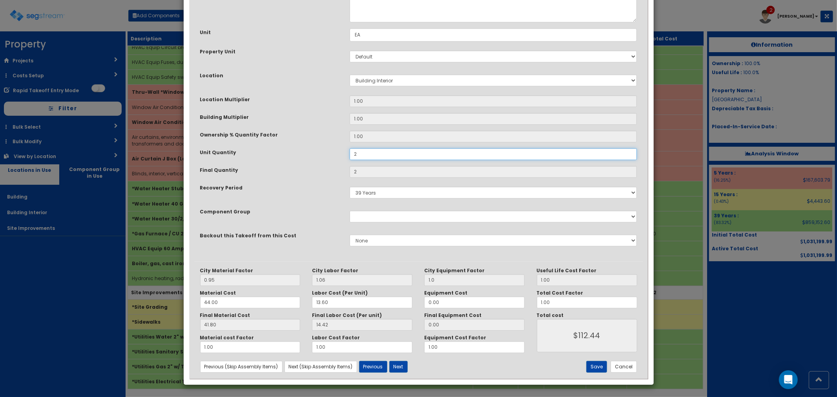
type input "2"
drag, startPoint x: 224, startPoint y: 303, endPoint x: 196, endPoint y: 301, distance: 27.9
click at [196, 301] on div "Material Cost 44.00" at bounding box center [250, 299] width 112 height 18
type input "5"
type input "4.75"
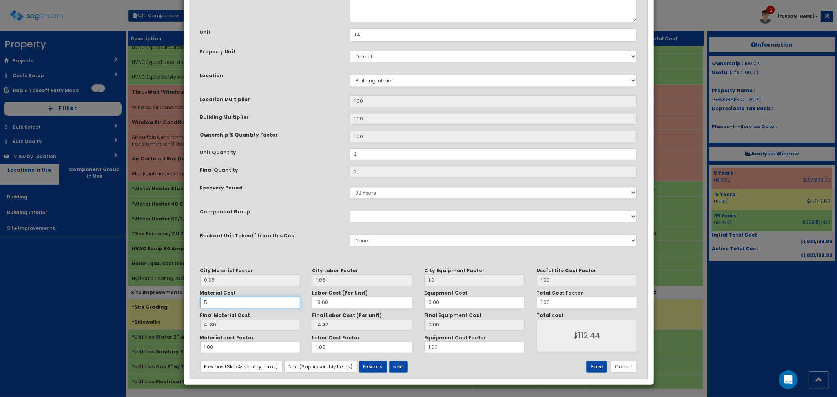
type input "$38.34"
type input "55"
type input "52.25"
type input "$133.34"
type input "550"
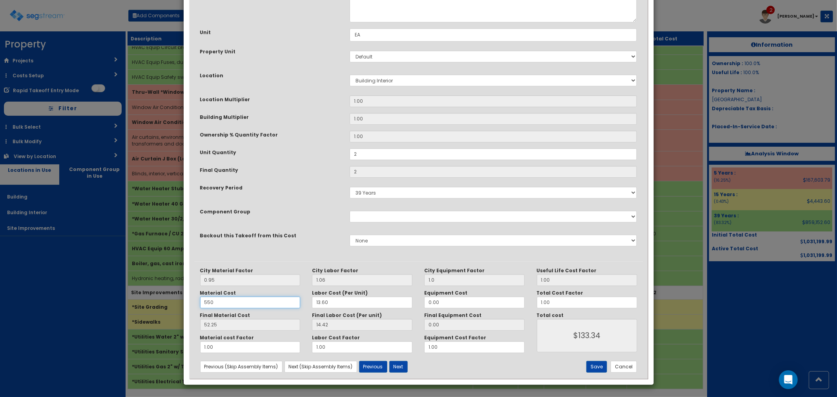
type input "522.50"
type input "$1073.84"
type input "550"
drag, startPoint x: 343, startPoint y: 302, endPoint x: 315, endPoint y: 300, distance: 28.0
click at [315, 300] on input "13.60" at bounding box center [362, 303] width 100 height 12
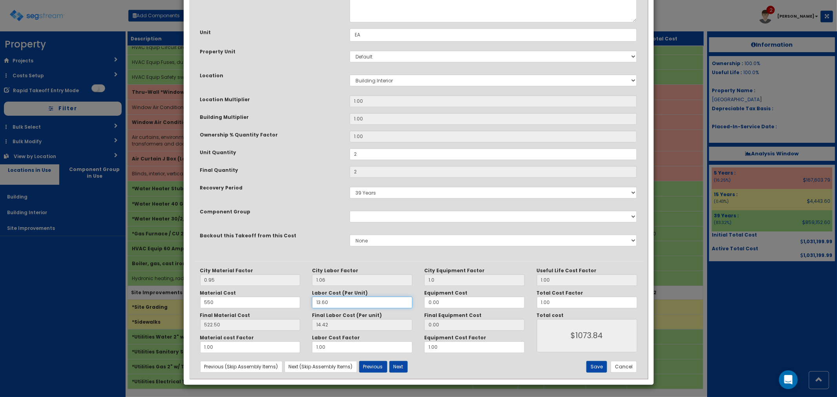
type input "1"
type input "1.06"
type input "$1047.12"
type input "17"
type input "18.02"
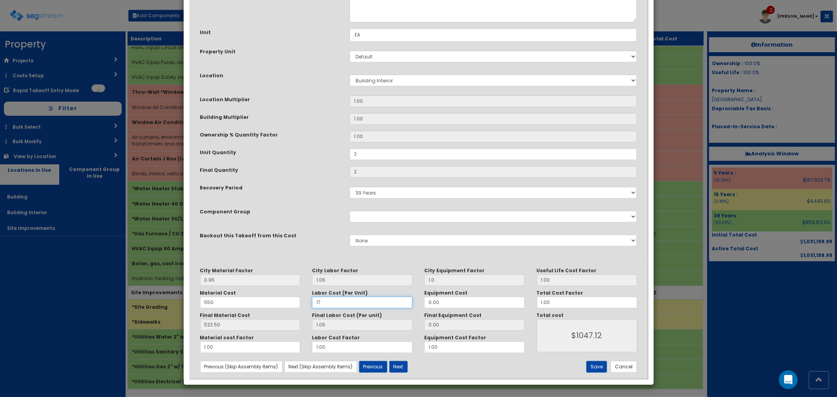
type input "$1081.04"
type input "175"
type input "185.50"
type input "$1416.00"
type input "175"
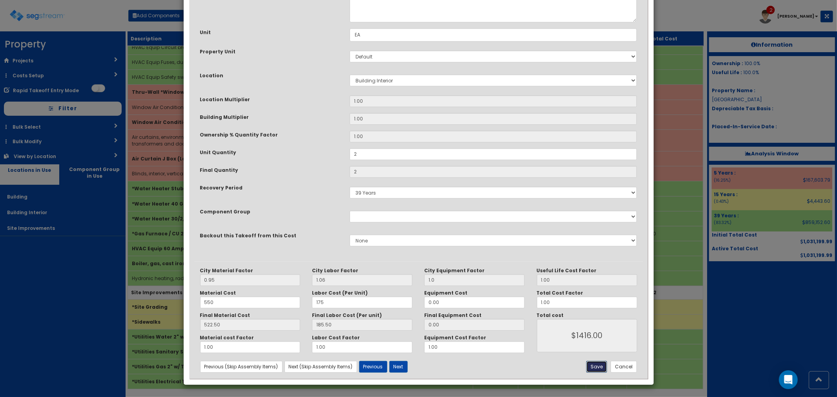
click at [599, 367] on button "Save" at bounding box center [596, 367] width 21 height 12
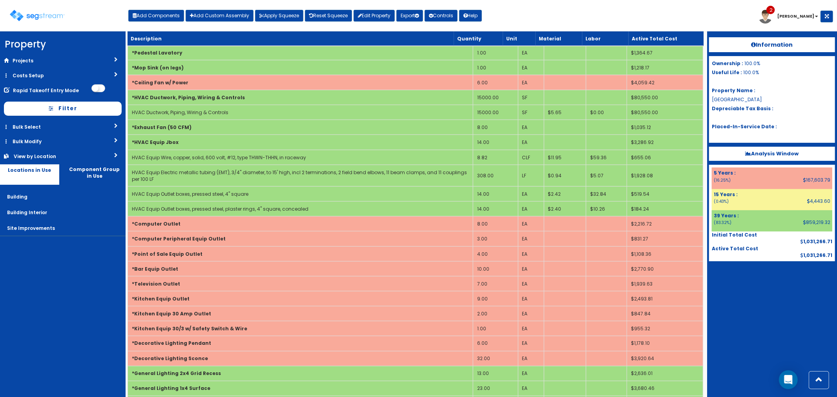
scroll to position [892, 0]
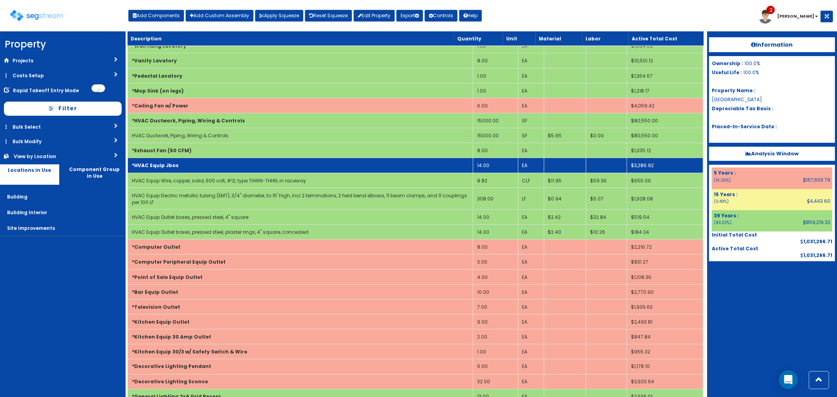
click at [498, 166] on td "14.00" at bounding box center [495, 165] width 45 height 15
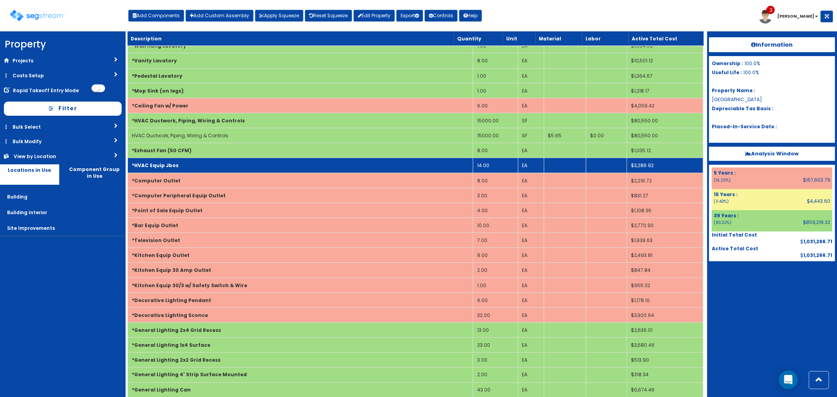
click at [488, 166] on td "14.00" at bounding box center [495, 165] width 45 height 15
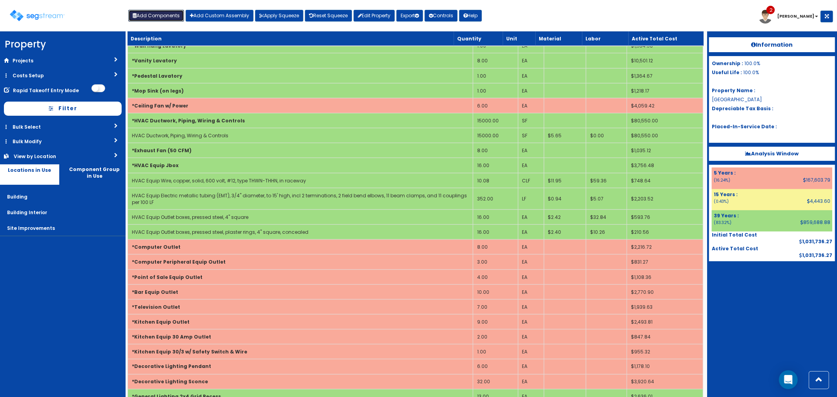
click at [155, 14] on button "Add Components" at bounding box center [156, 16] width 56 height 12
select select "7"
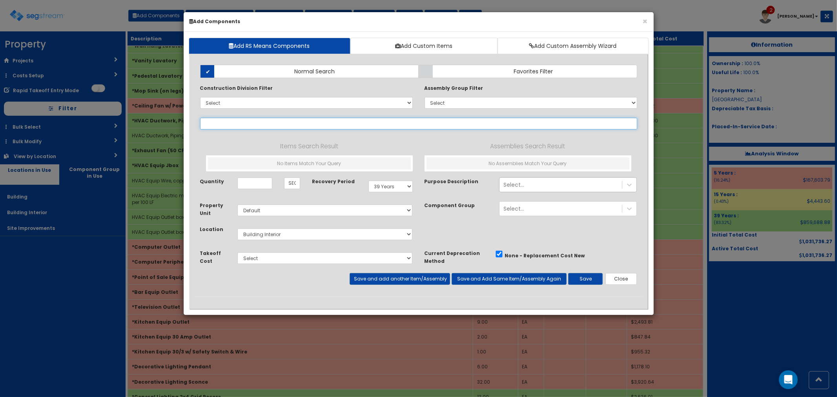
select select
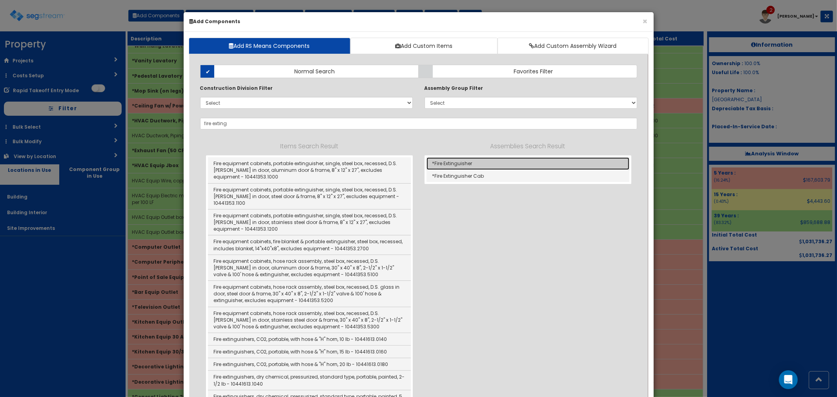
click at [462, 164] on link "*Fire Extinguisher" at bounding box center [527, 163] width 203 height 13
type input "*Fire Extinguisher"
type input "EA"
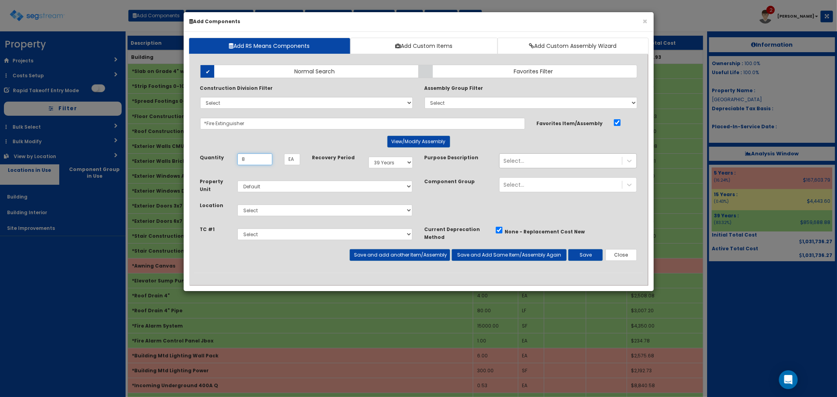
type input "8"
click at [263, 206] on select "Select Building Building Interior Site Improvements Add Additional Location" at bounding box center [324, 210] width 175 height 12
select select "7"
click at [237, 204] on select "Select Building Building Interior Site Improvements Add Additional Location" at bounding box center [324, 210] width 175 height 12
click at [575, 253] on button "Save" at bounding box center [585, 255] width 35 height 12
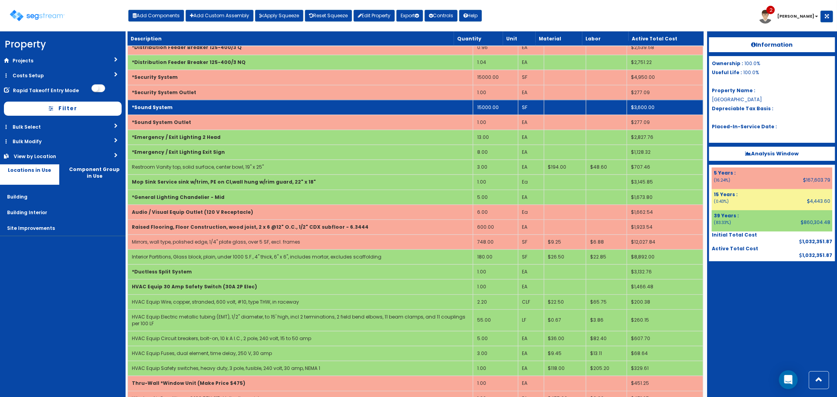
scroll to position [1525, 0]
